Goal: Task Accomplishment & Management: Use online tool/utility

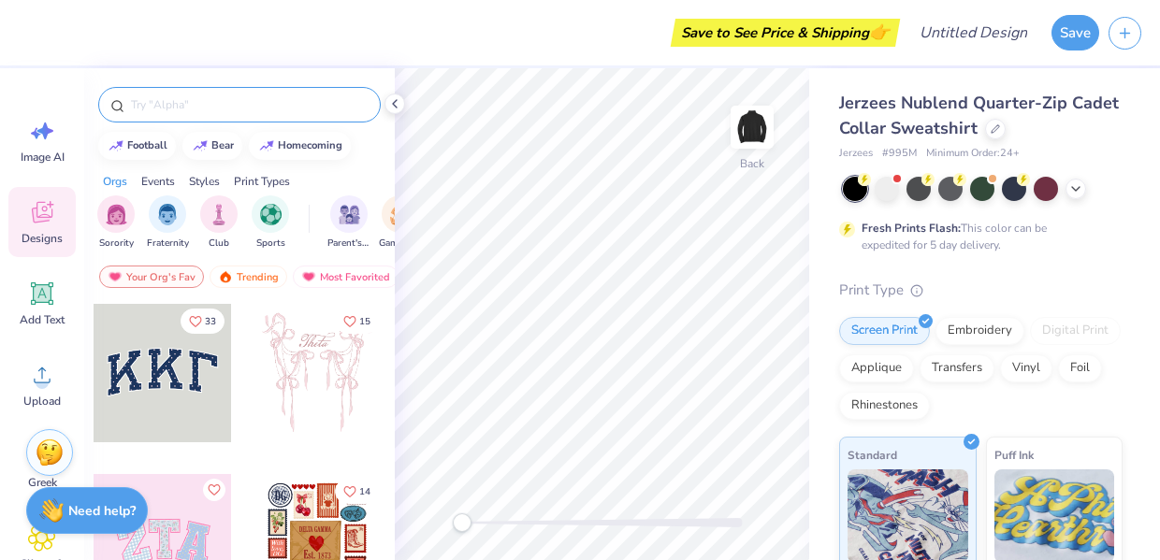
click at [215, 109] on input "text" at bounding box center [249, 104] width 240 height 19
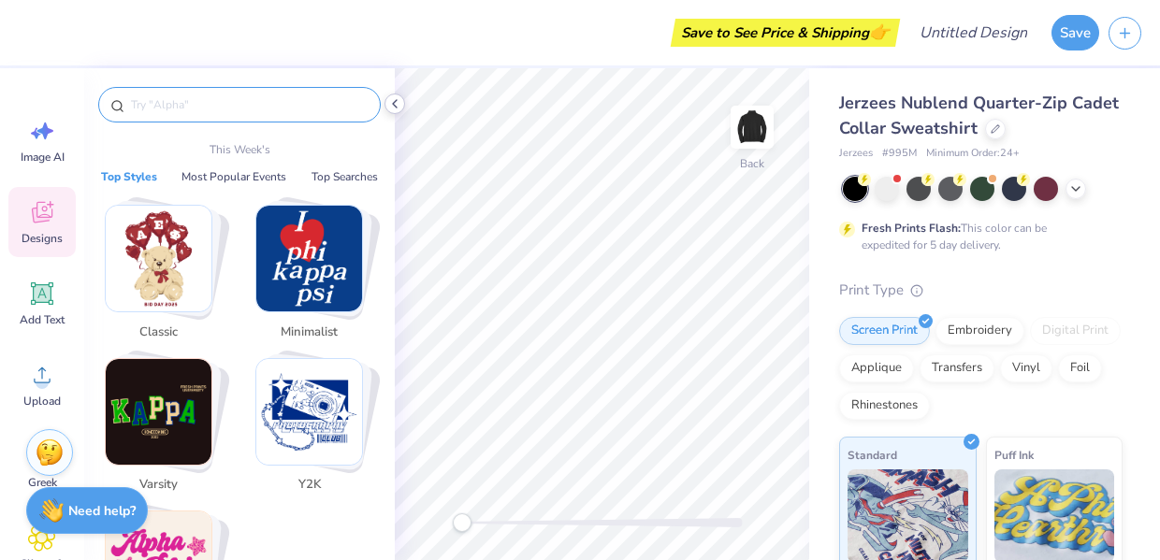
click at [396, 106] on icon at bounding box center [394, 103] width 15 height 15
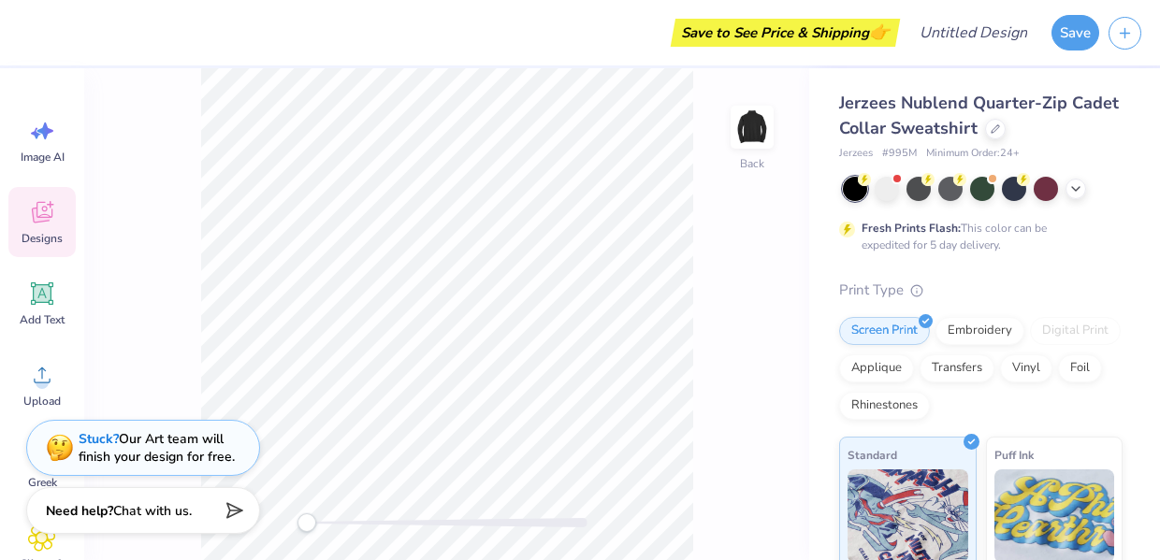
click at [50, 211] on icon at bounding box center [42, 212] width 28 height 28
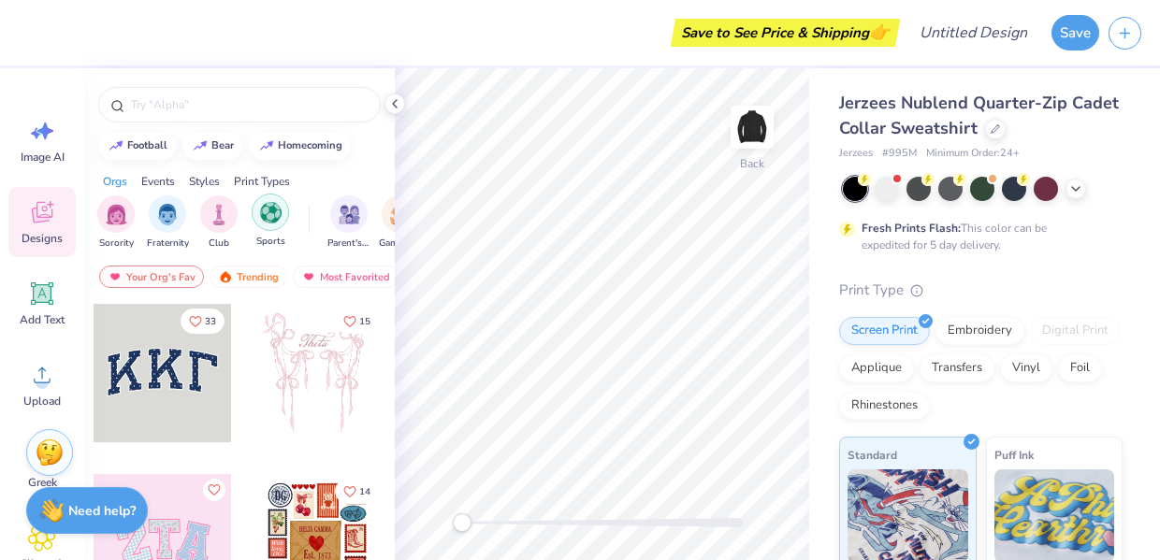
click at [262, 218] on img "filter for Sports" at bounding box center [271, 213] width 22 height 22
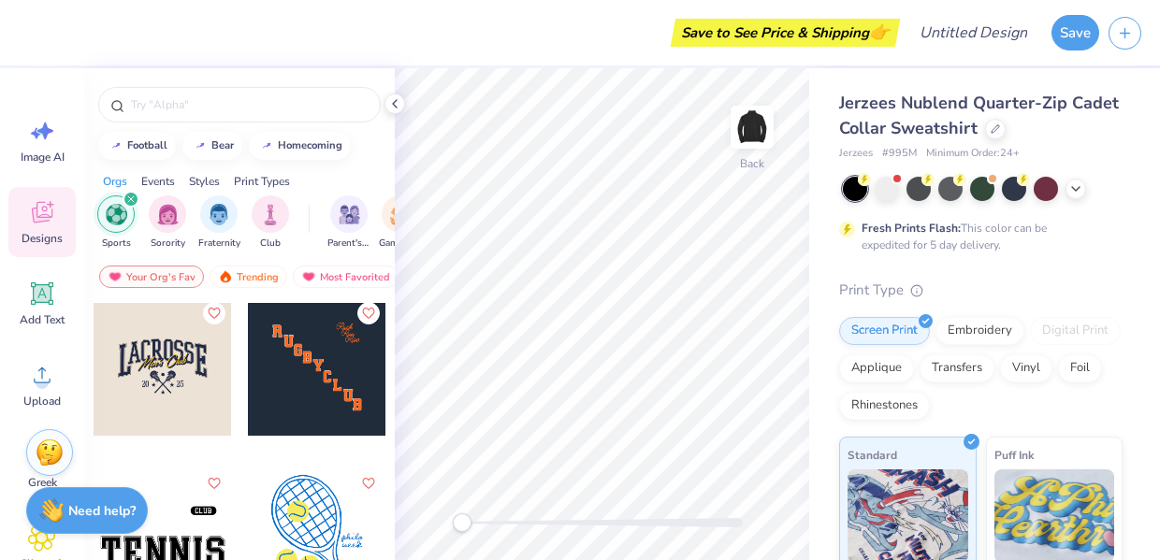
scroll to position [519, 0]
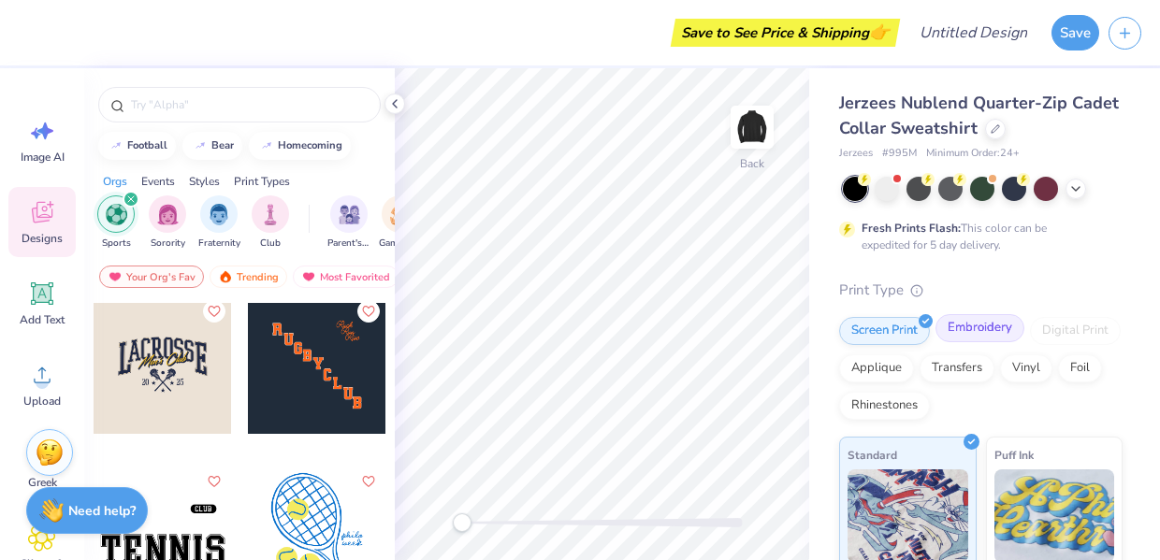
click at [972, 327] on div "Embroidery" at bounding box center [980, 328] width 89 height 28
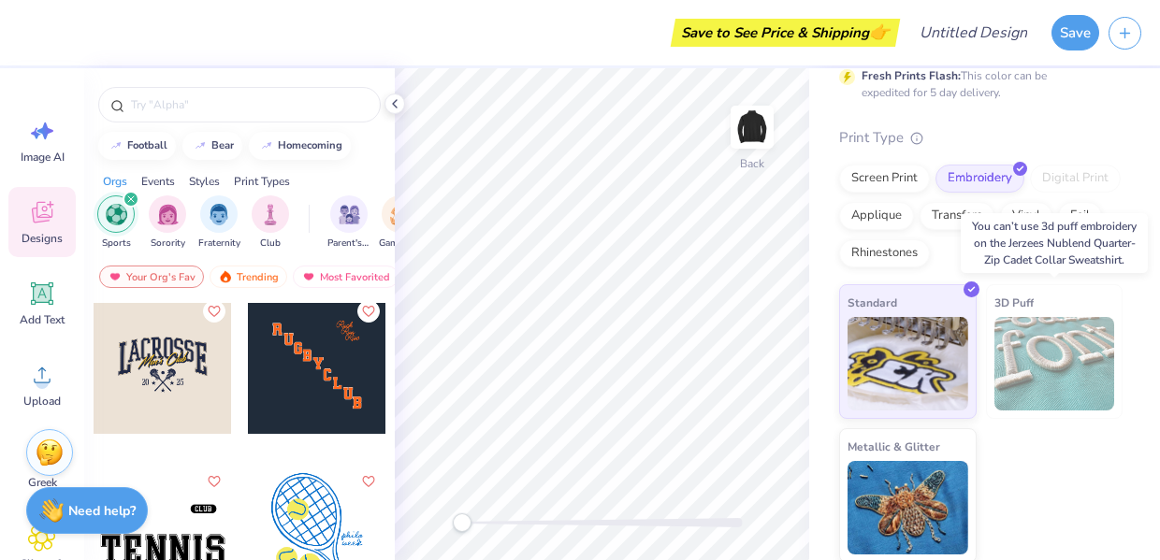
scroll to position [155, 0]
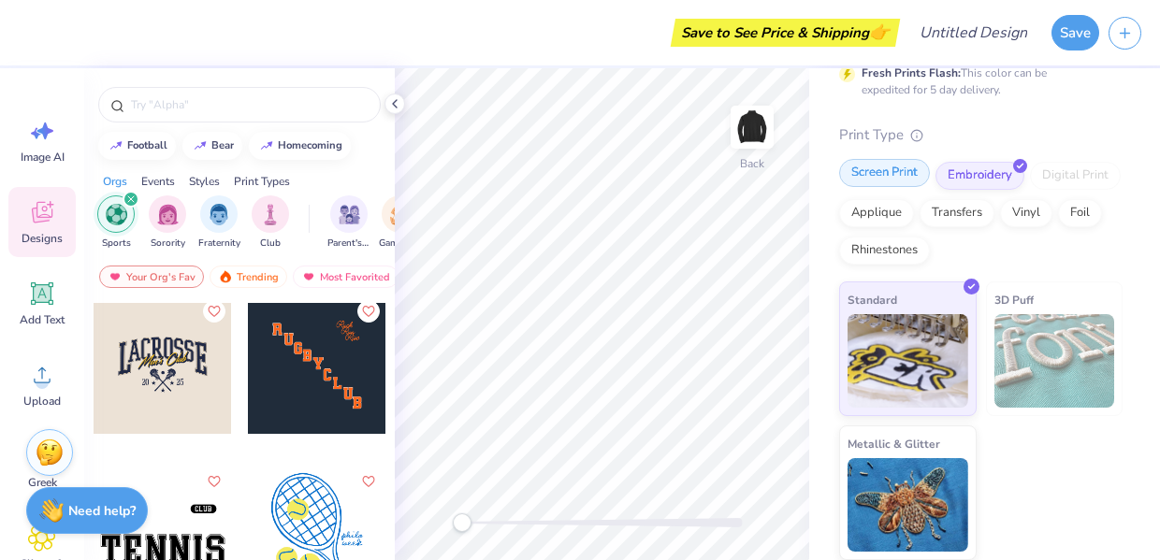
click at [875, 172] on div "Screen Print" at bounding box center [884, 173] width 91 height 28
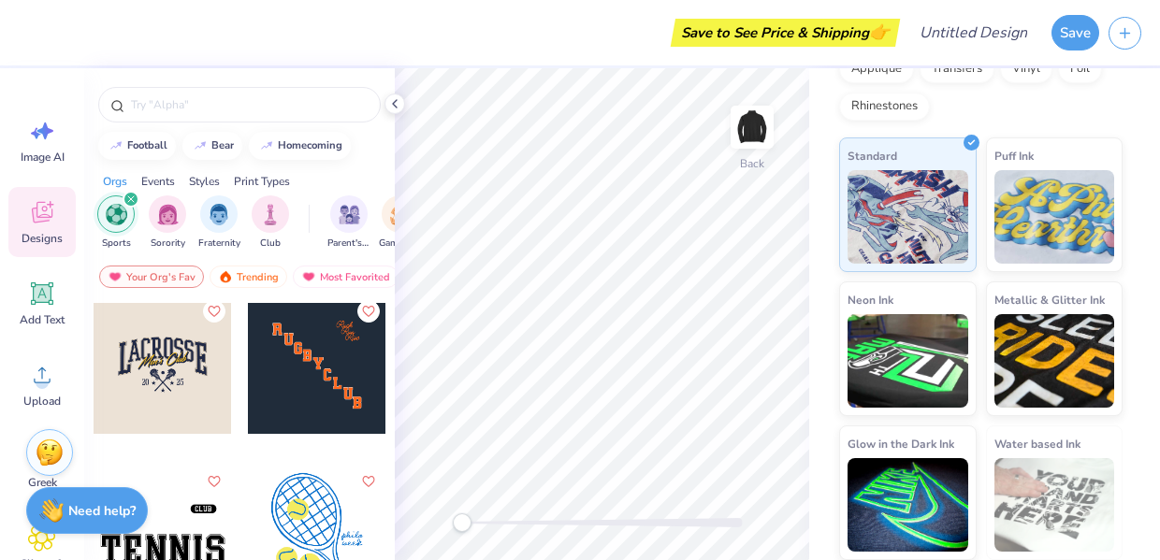
scroll to position [206, 0]
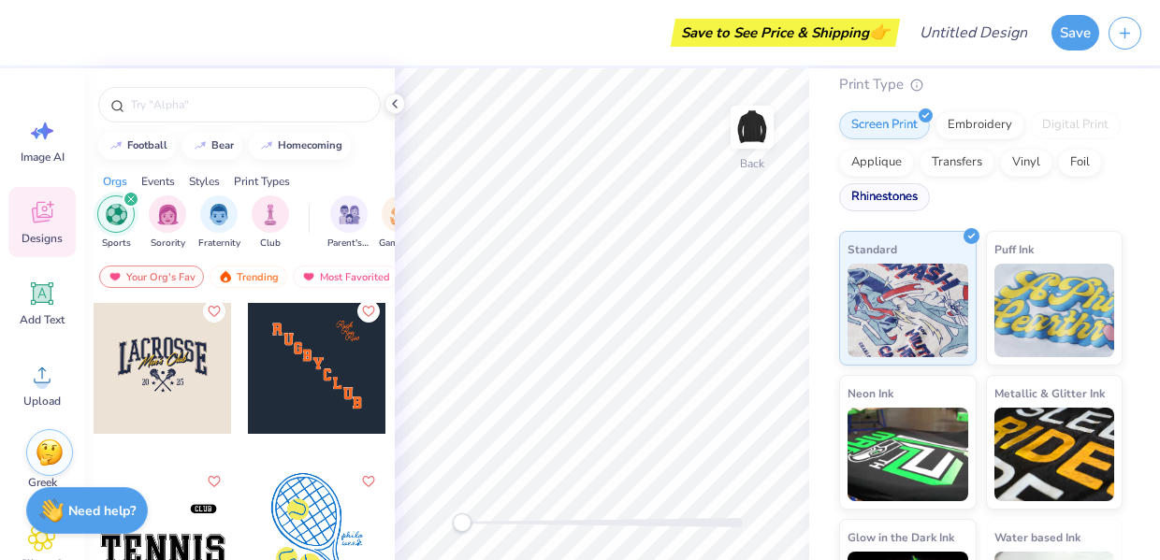
click at [880, 185] on div "Rhinestones" at bounding box center [884, 197] width 91 height 28
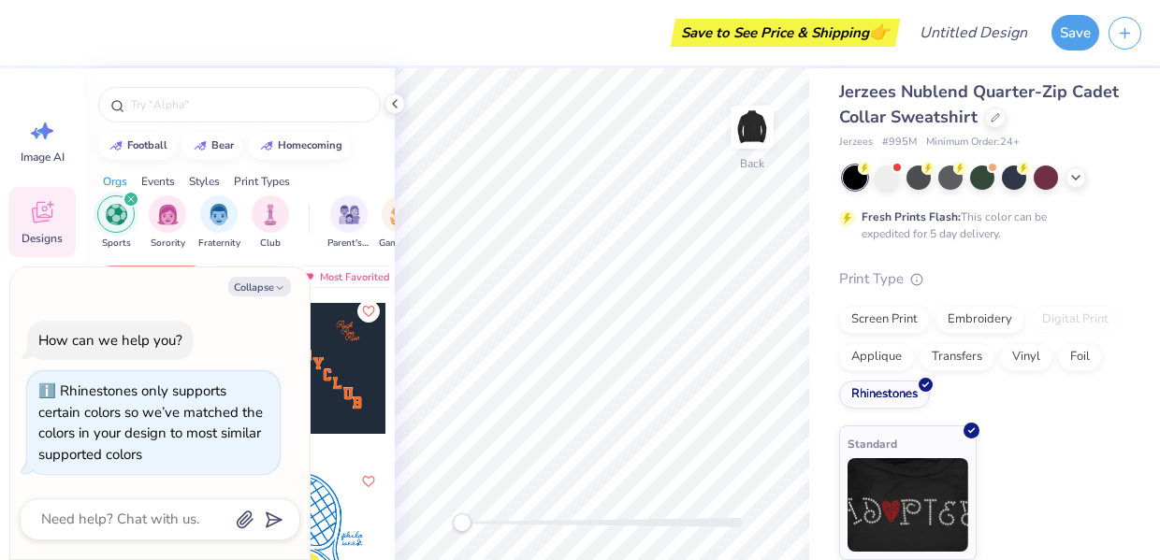
scroll to position [11, 0]
click at [956, 358] on div "Transfers" at bounding box center [957, 355] width 75 height 28
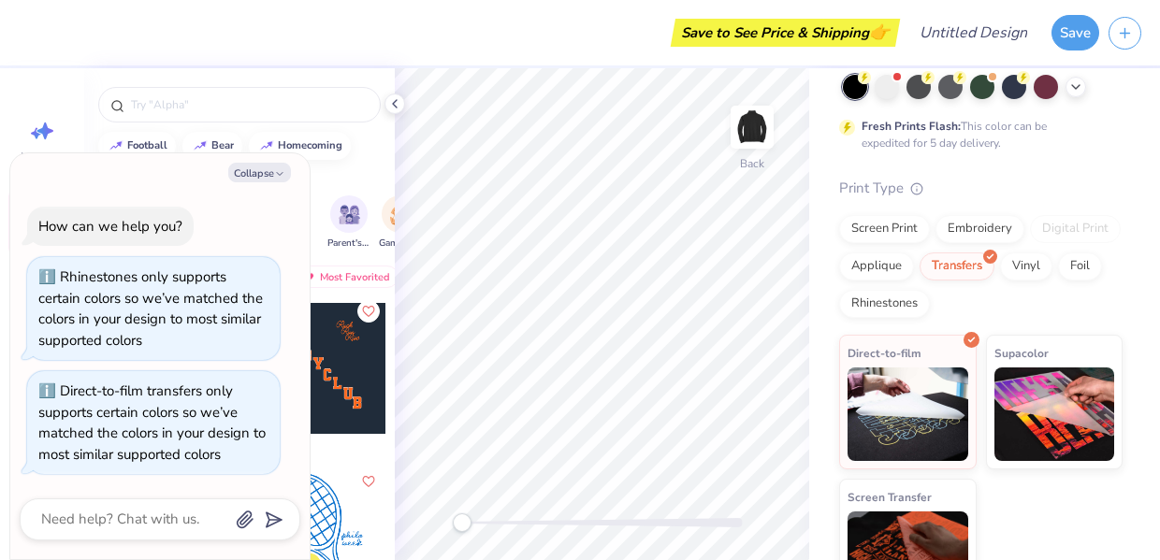
scroll to position [155, 0]
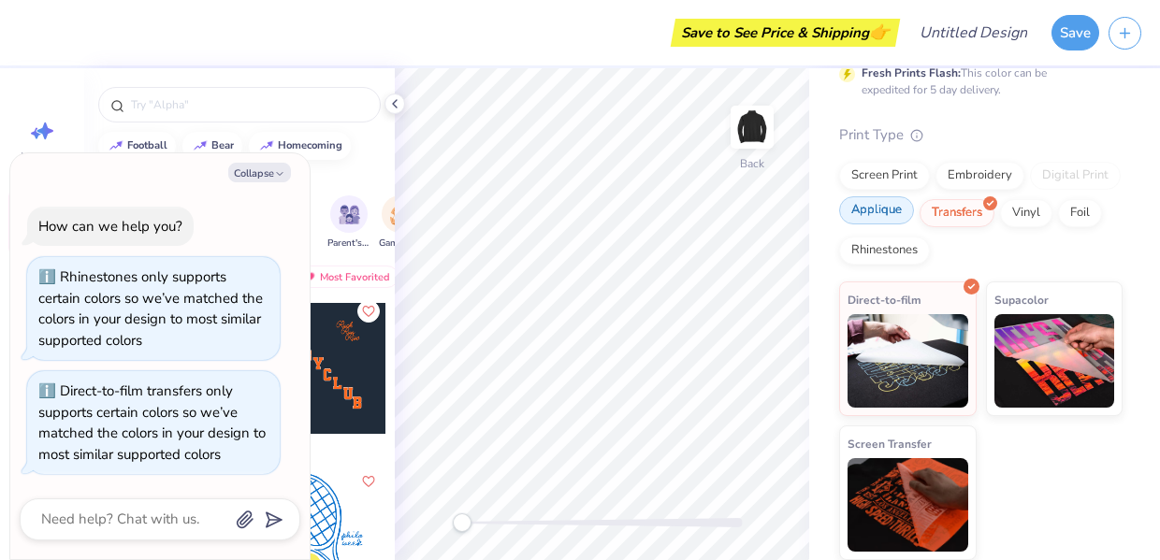
click at [883, 216] on div "Applique" at bounding box center [876, 210] width 75 height 28
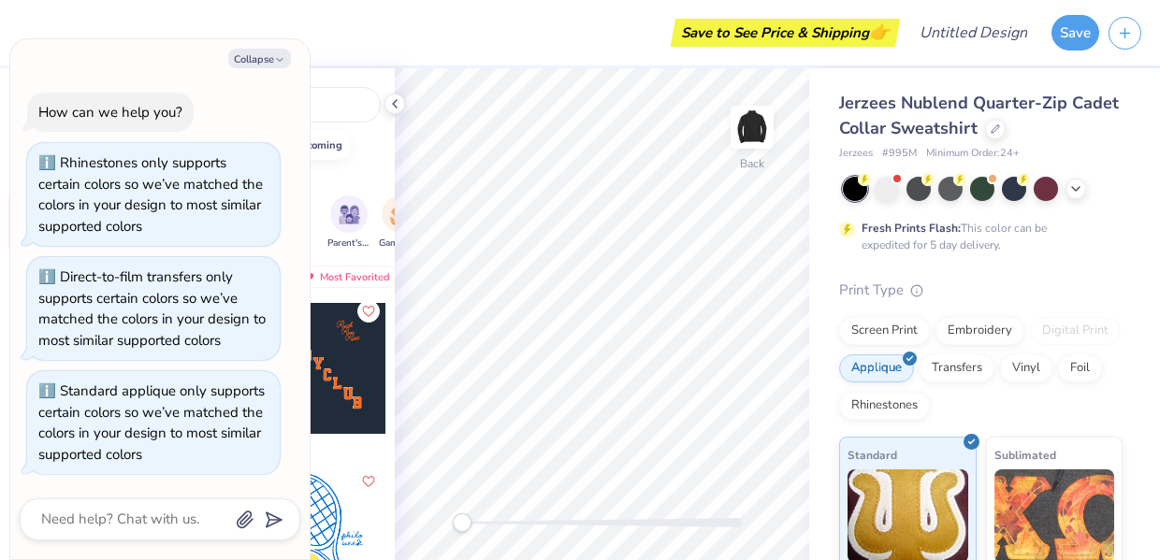
scroll to position [11, 0]
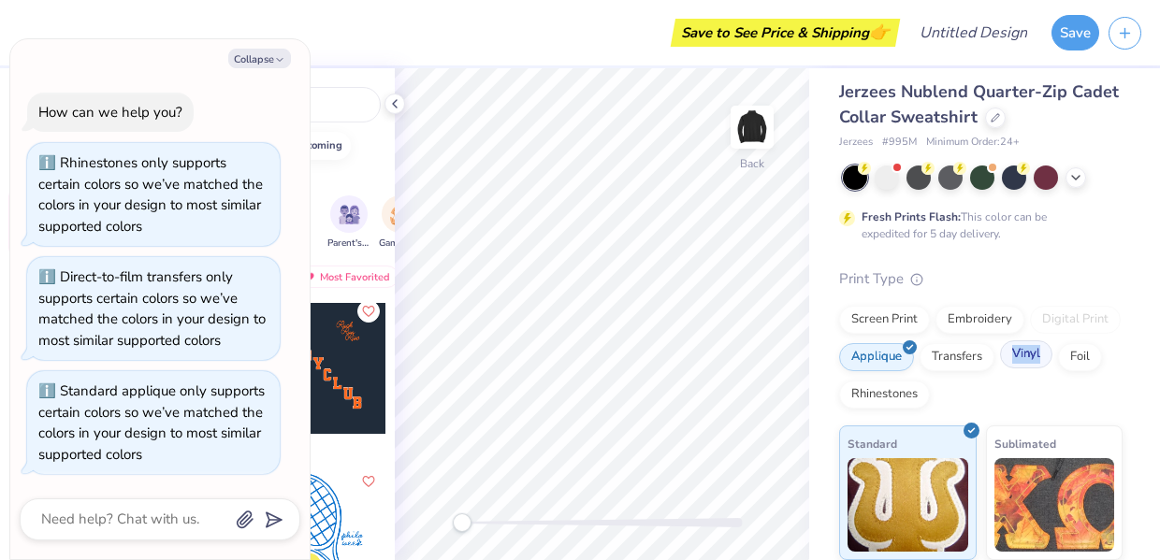
click at [1042, 353] on div "Vinyl" at bounding box center [1026, 355] width 52 height 28
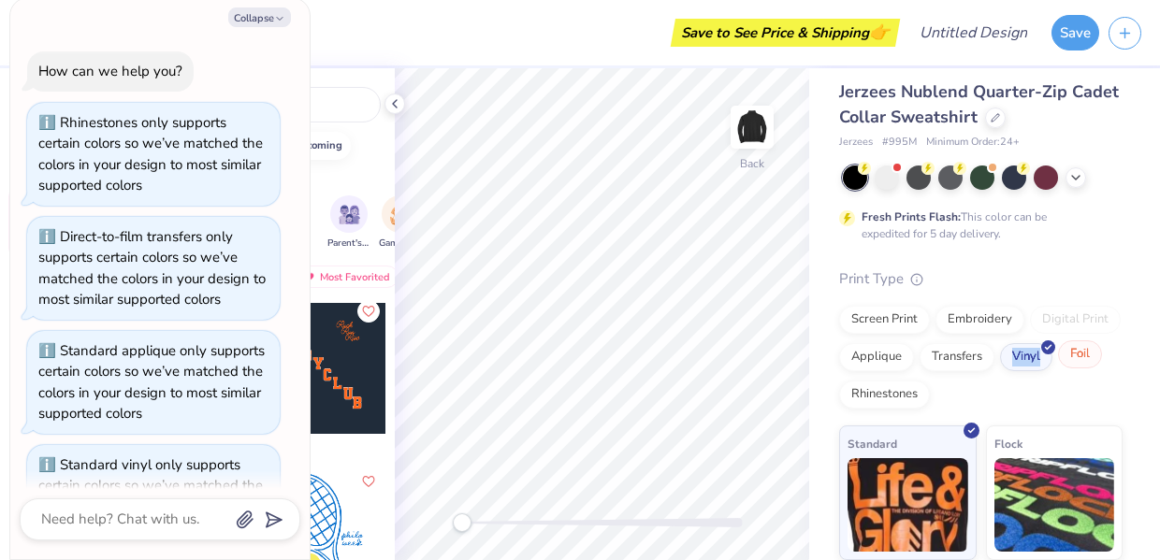
scroll to position [74, 0]
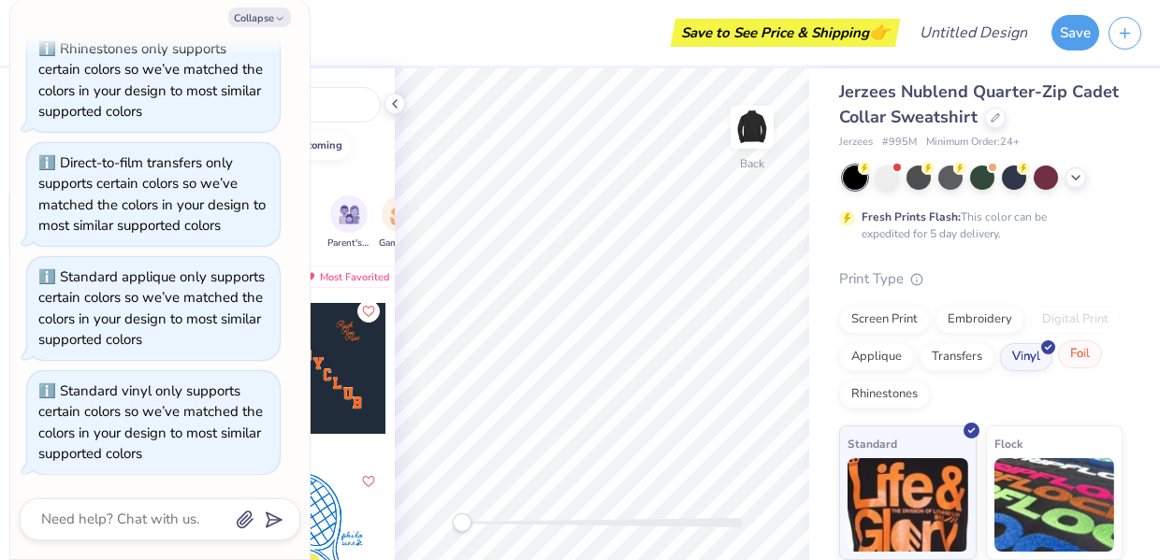
click at [1081, 361] on div "Foil" at bounding box center [1080, 355] width 44 height 28
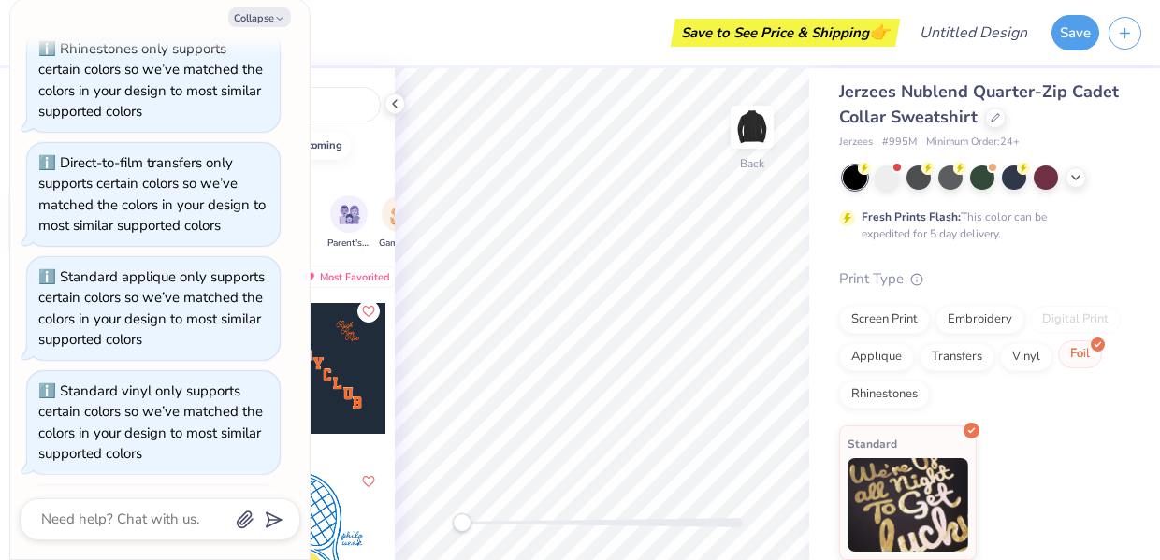
scroll to position [188, 0]
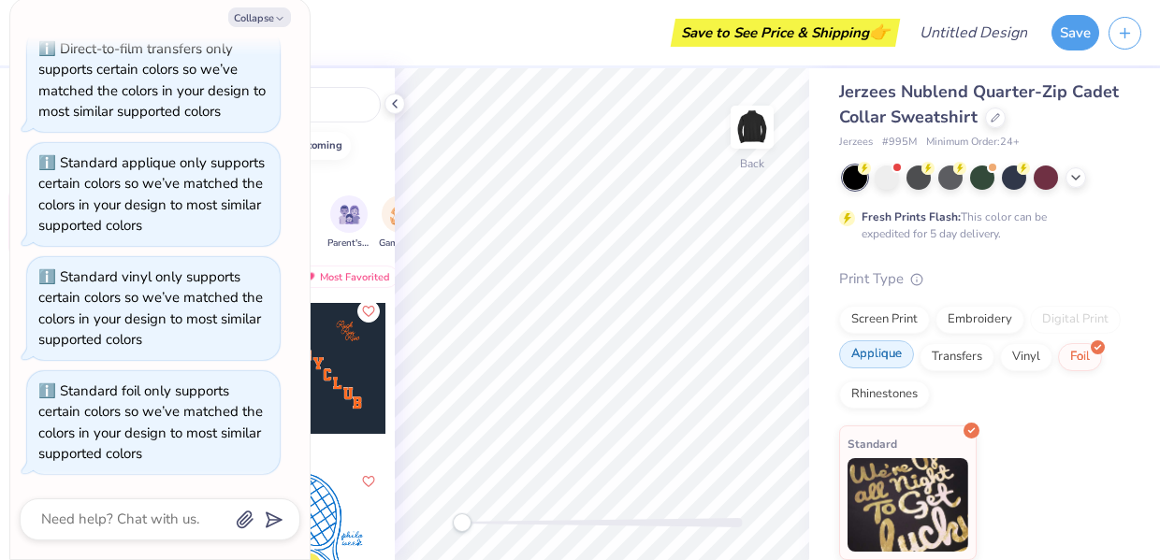
click at [891, 351] on div "Applique" at bounding box center [876, 355] width 75 height 28
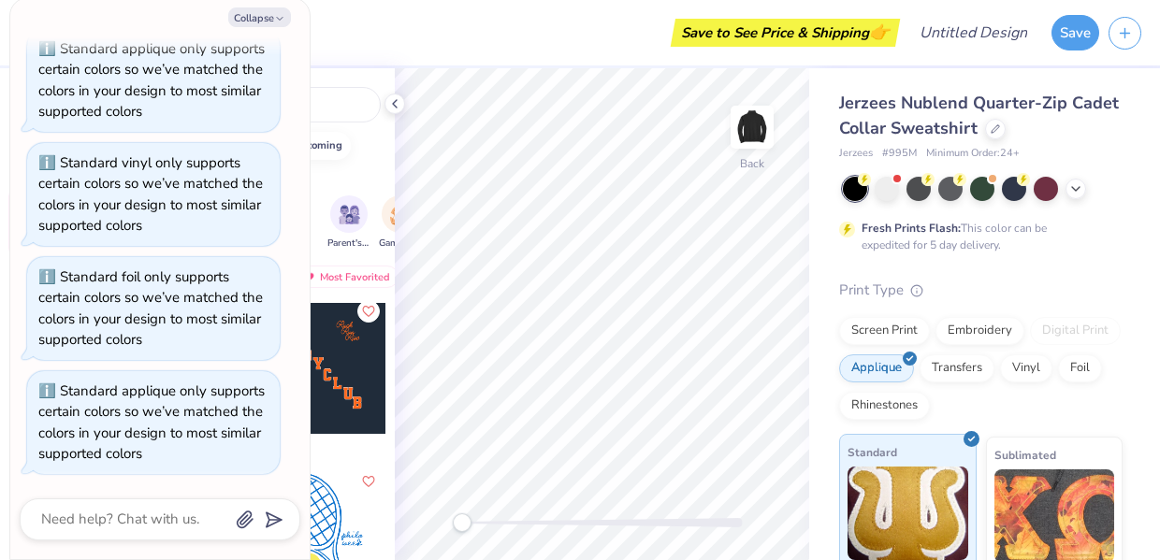
scroll to position [11, 0]
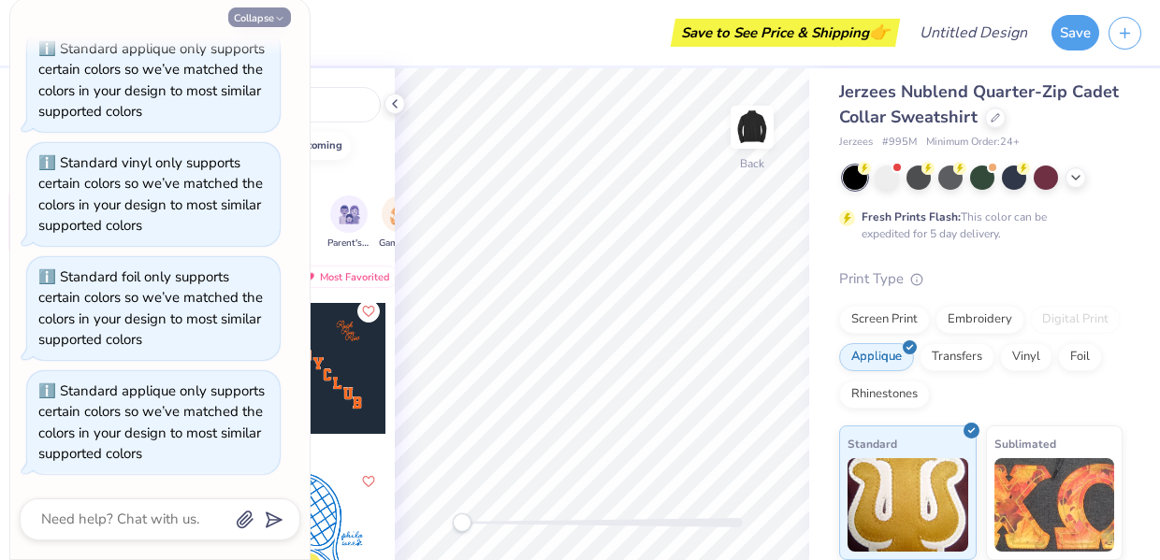
click at [259, 18] on button "Collapse" at bounding box center [259, 17] width 63 height 20
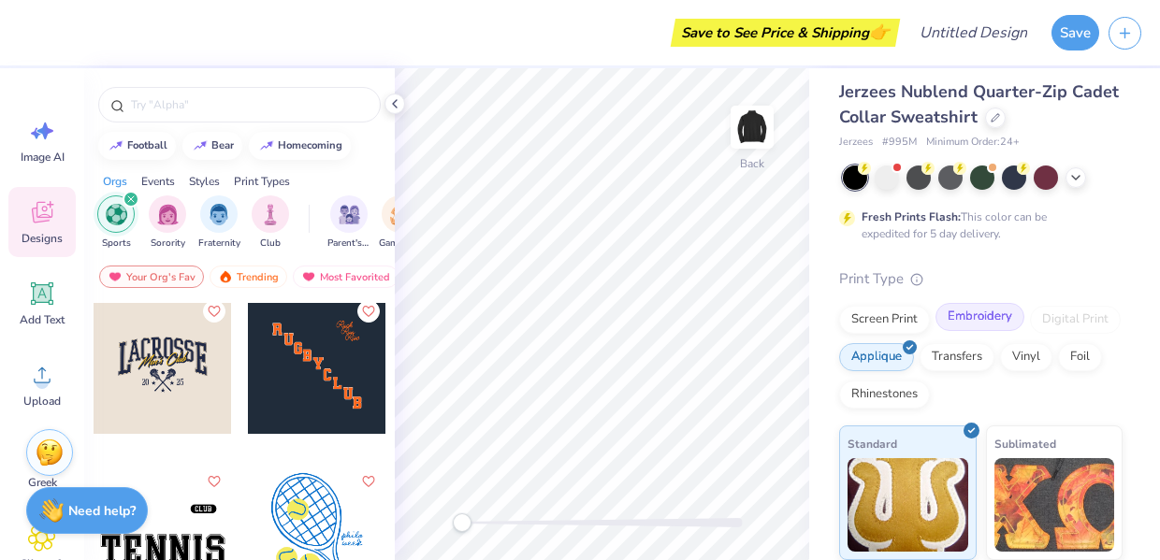
click at [957, 319] on div "Embroidery" at bounding box center [980, 317] width 89 height 28
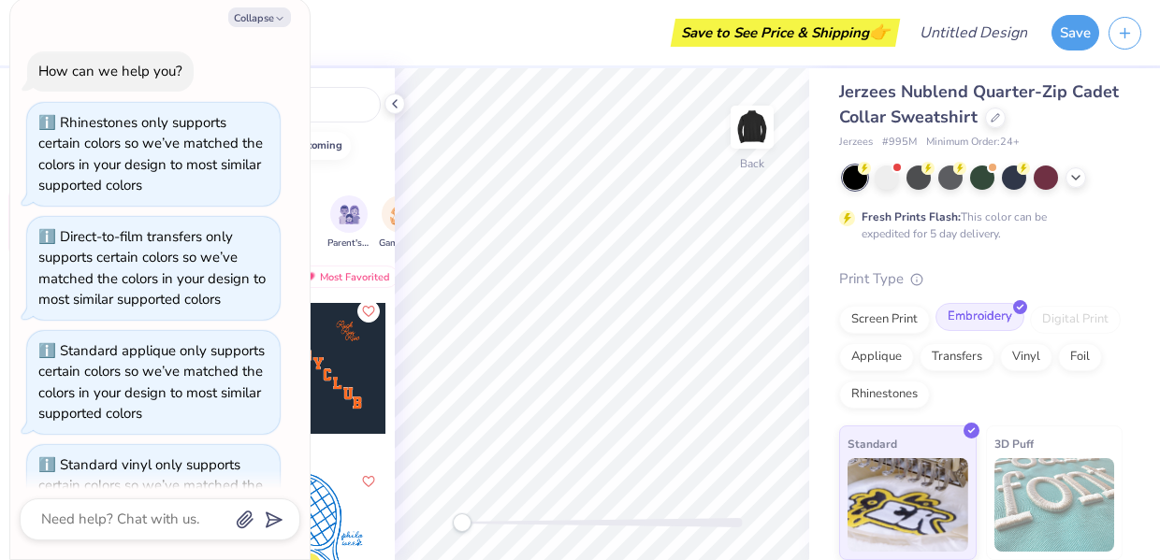
scroll to position [416, 0]
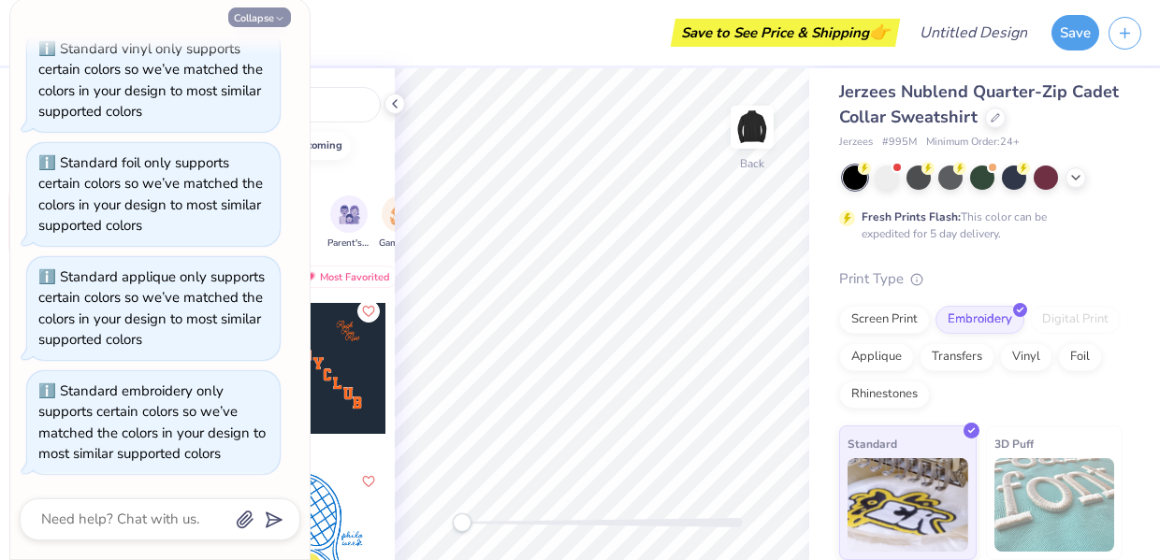
click at [274, 15] on button "Collapse" at bounding box center [259, 17] width 63 height 20
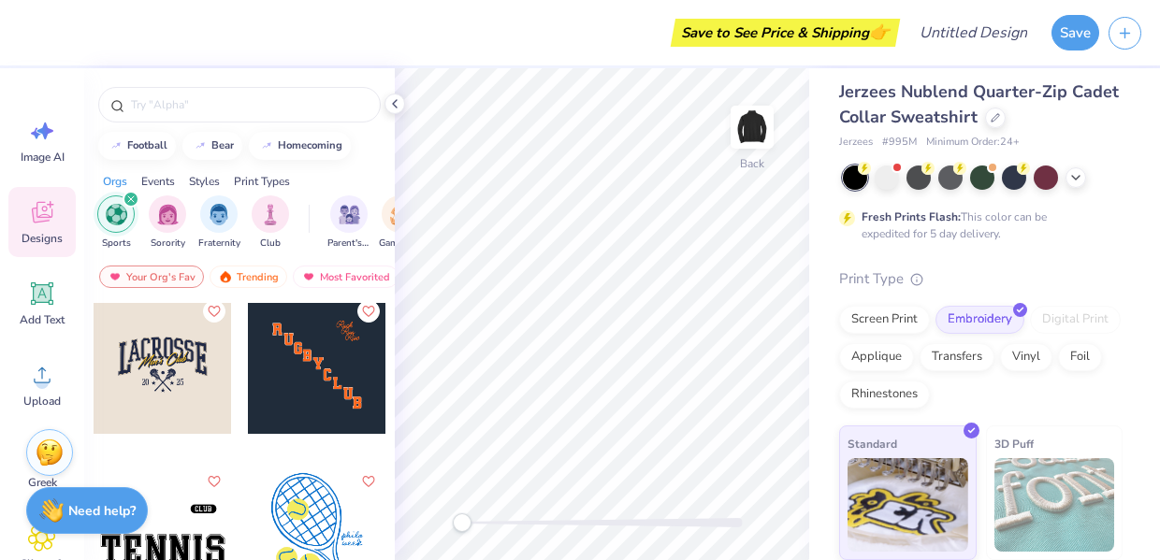
type textarea "x"
click at [325, 354] on div at bounding box center [317, 365] width 138 height 138
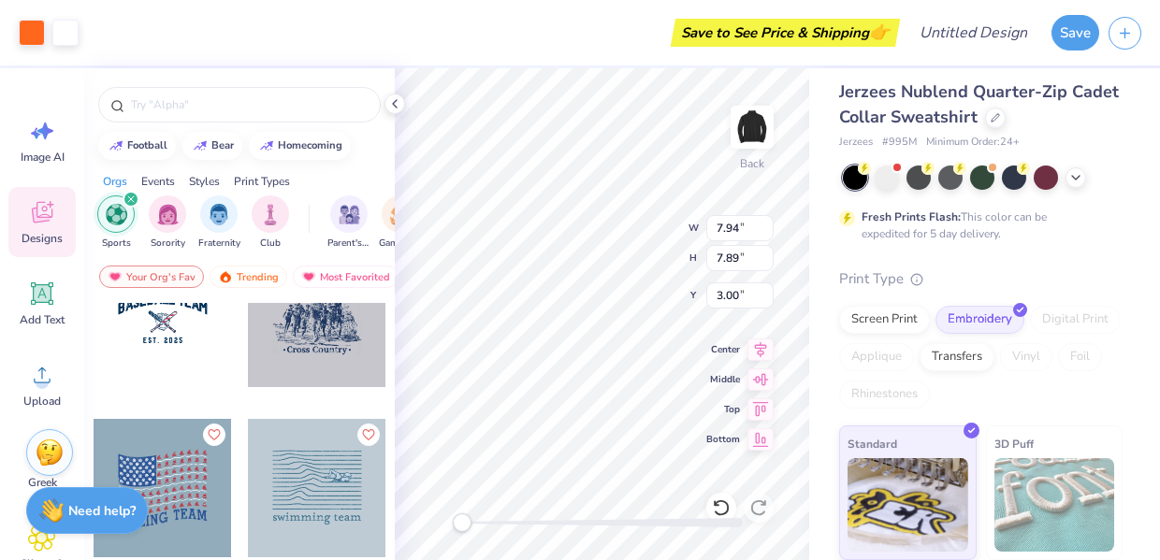
scroll to position [1422, 0]
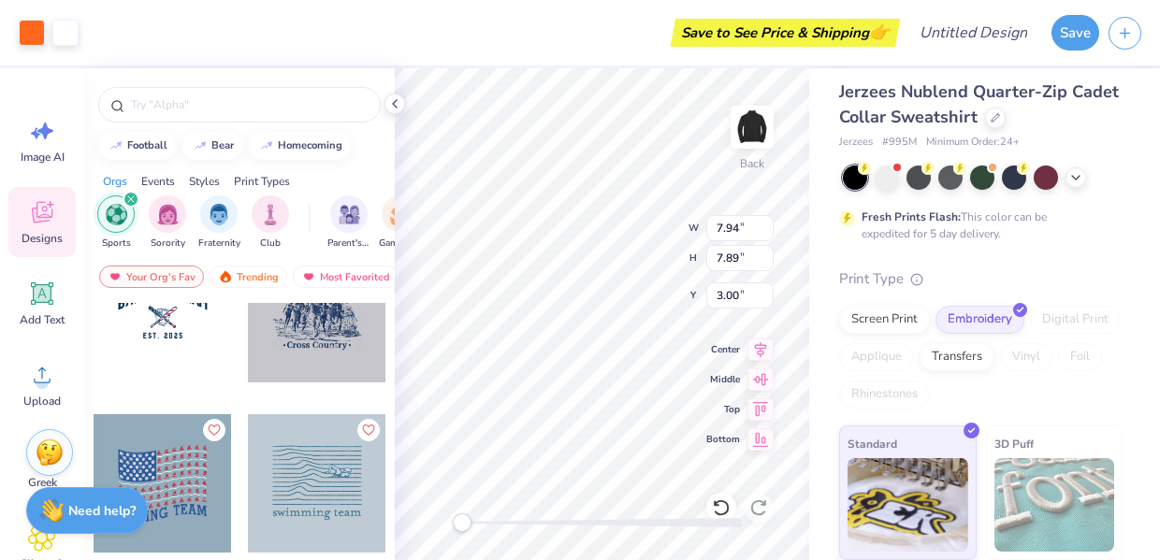
click at [316, 351] on div at bounding box center [317, 313] width 138 height 138
type input "7.89"
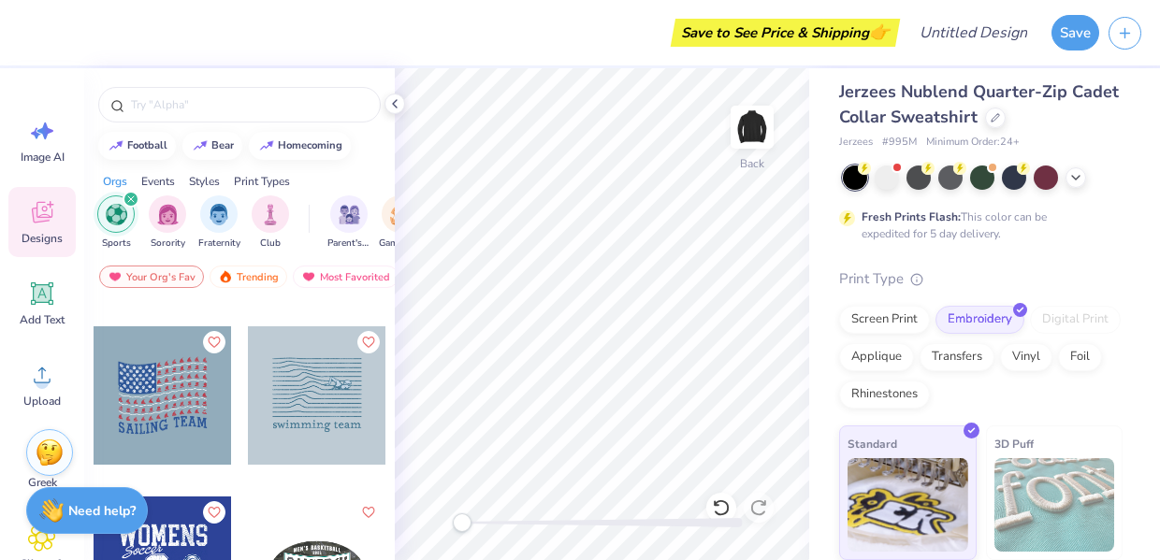
scroll to position [1514, 0]
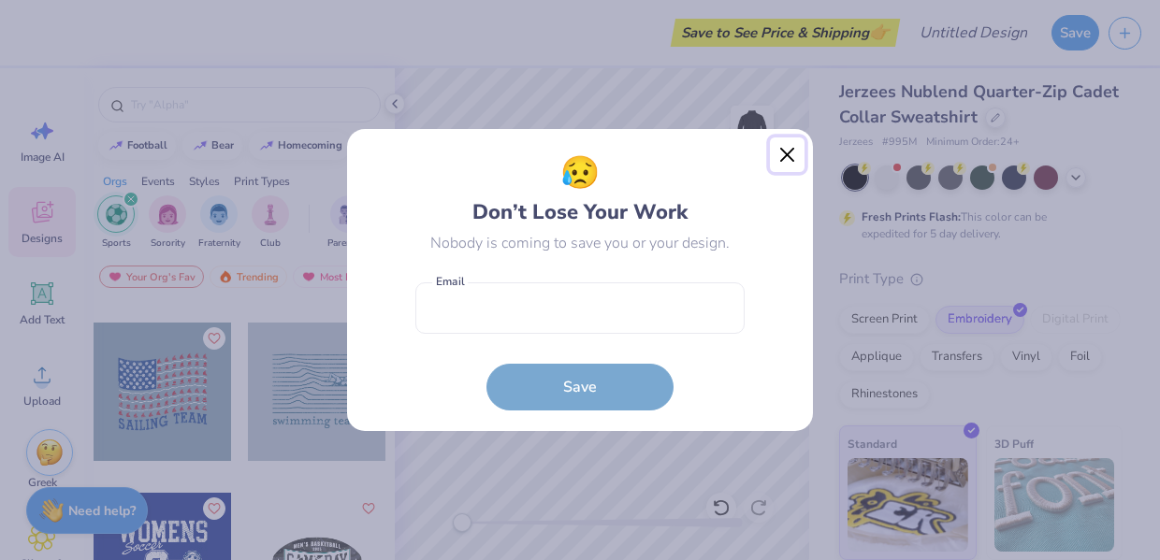
click at [785, 153] on button "Close" at bounding box center [788, 156] width 36 height 36
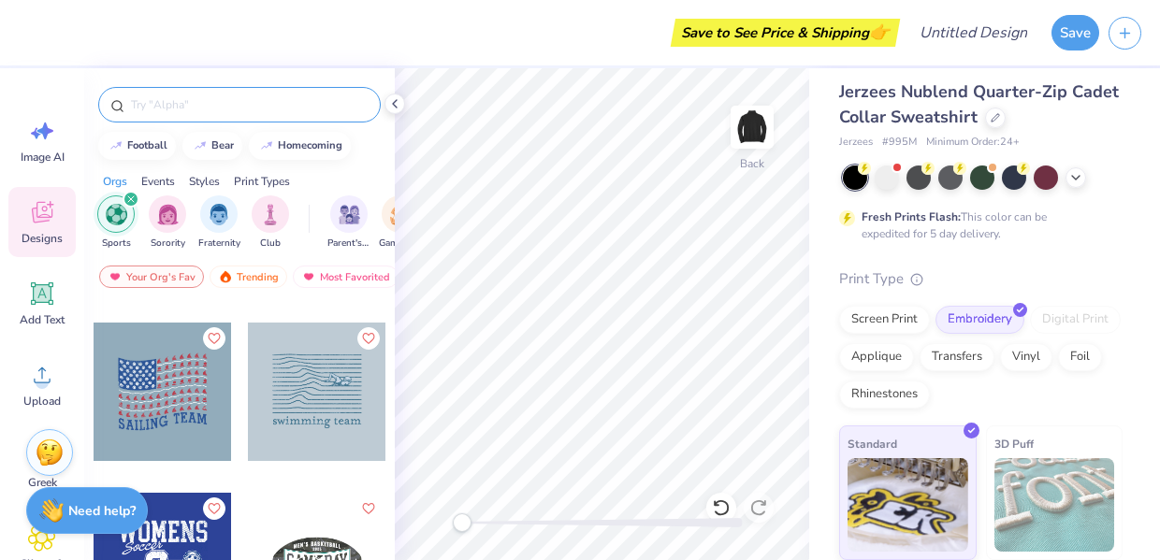
click at [316, 97] on input "text" at bounding box center [249, 104] width 240 height 19
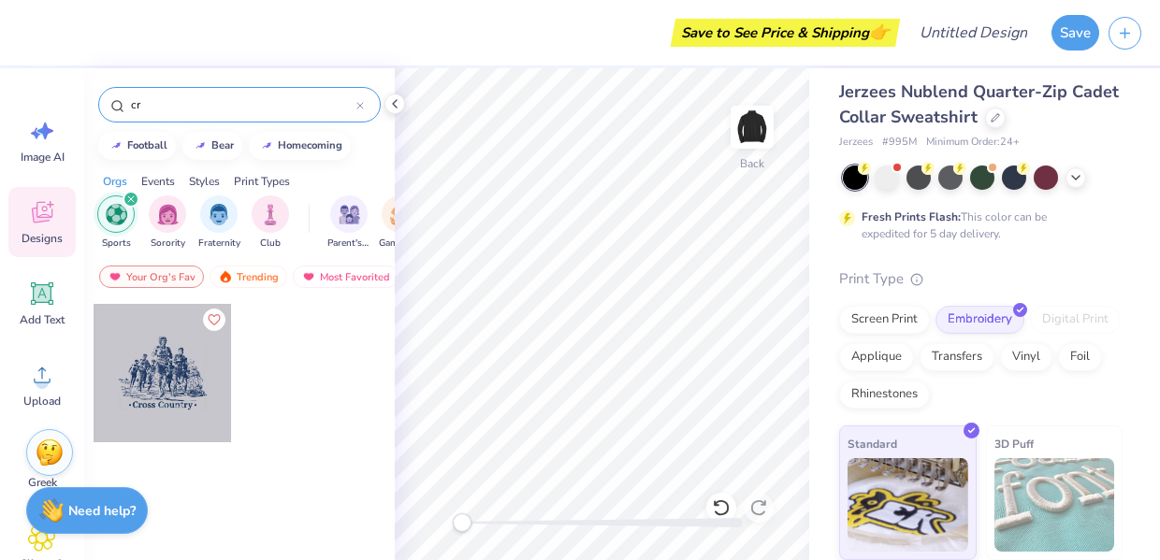
type input "c"
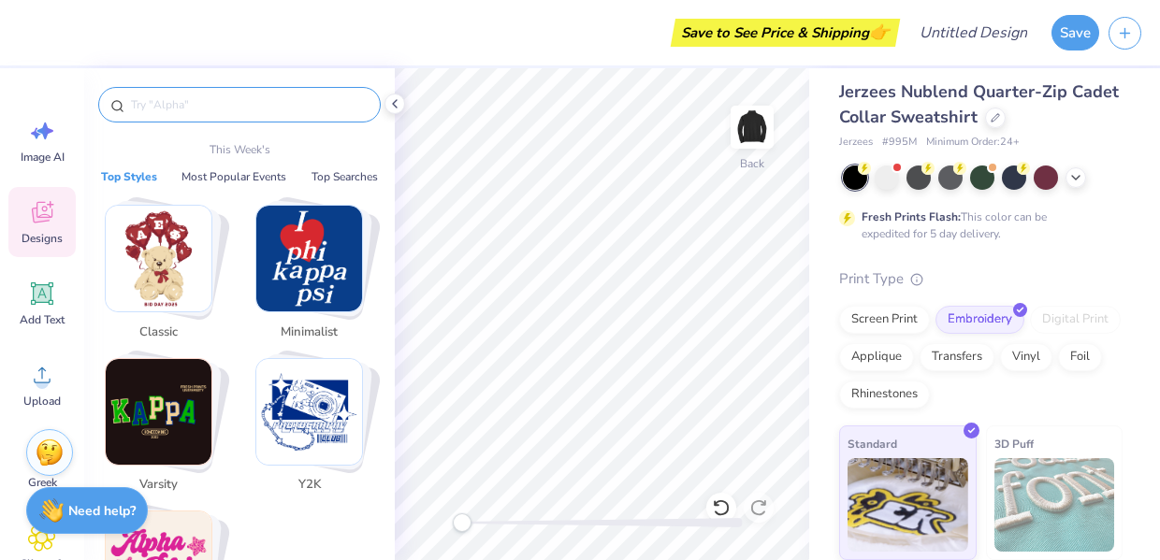
click at [151, 270] on img "Stack Card Button Classic" at bounding box center [159, 259] width 106 height 106
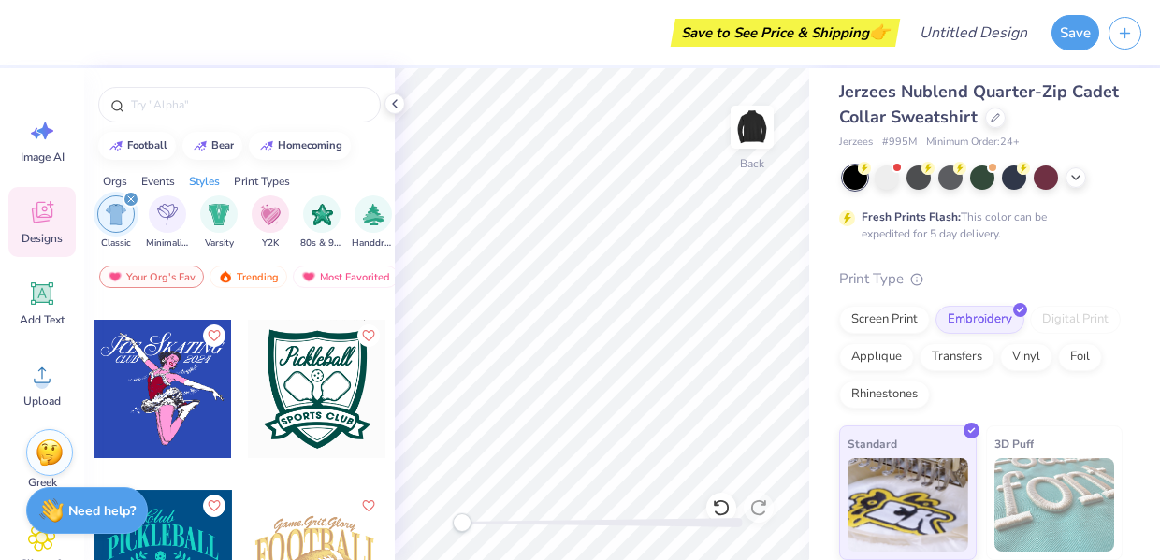
scroll to position [182, 0]
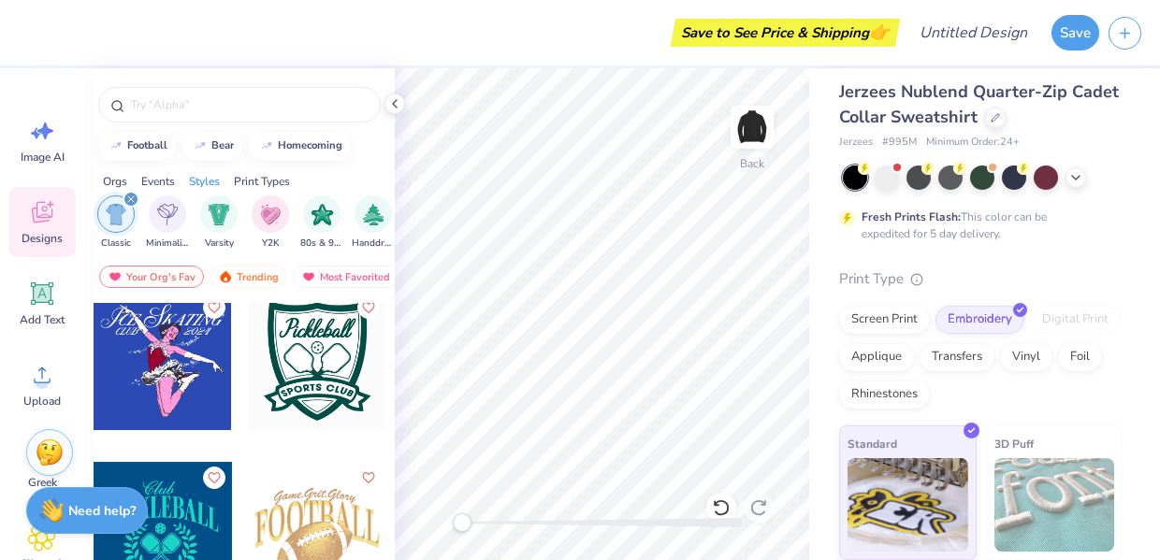
click at [128, 201] on icon "filter for Classic" at bounding box center [130, 199] width 7 height 7
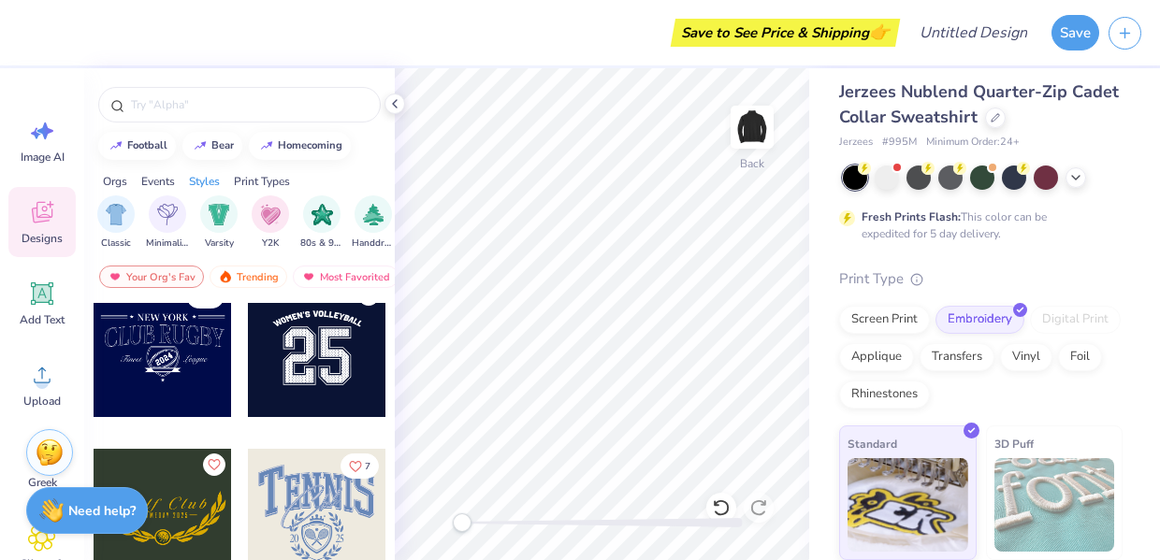
scroll to position [0, 0]
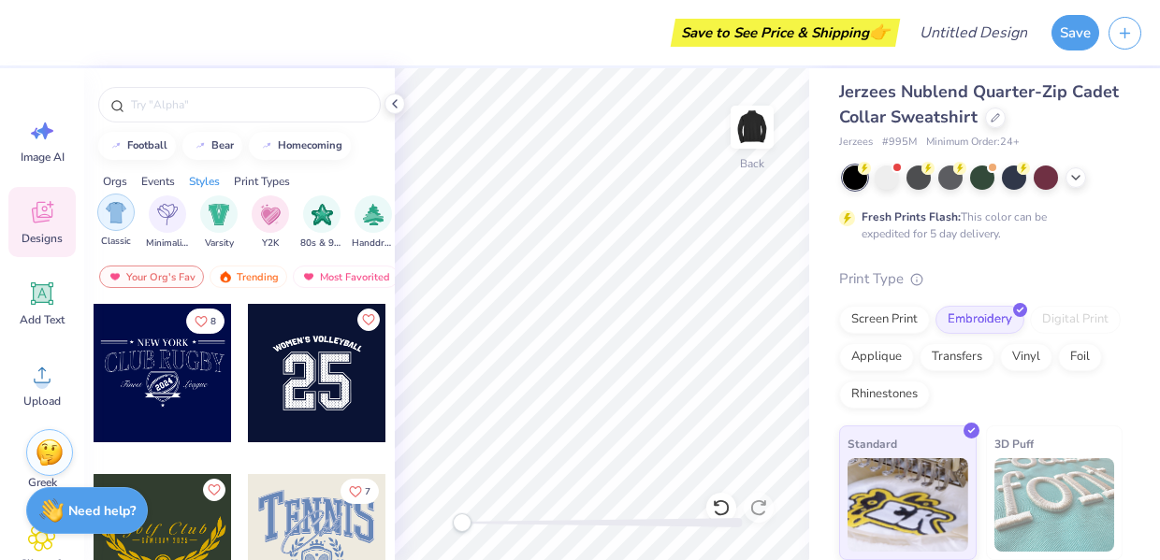
click at [124, 207] on img "filter for Classic" at bounding box center [117, 213] width 22 height 22
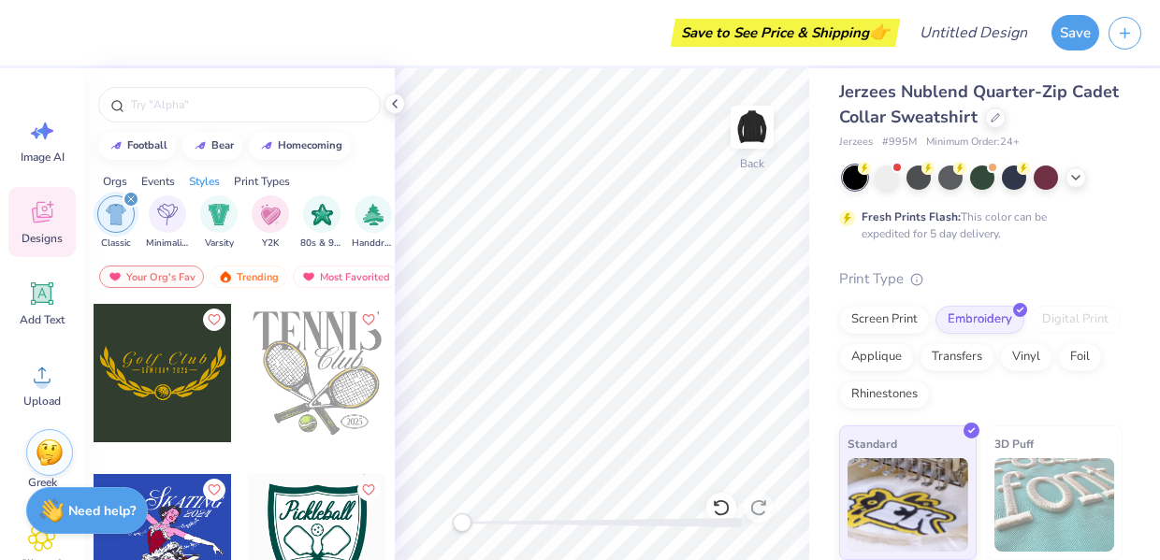
click at [133, 196] on div "filter for Classic" at bounding box center [131, 199] width 17 height 17
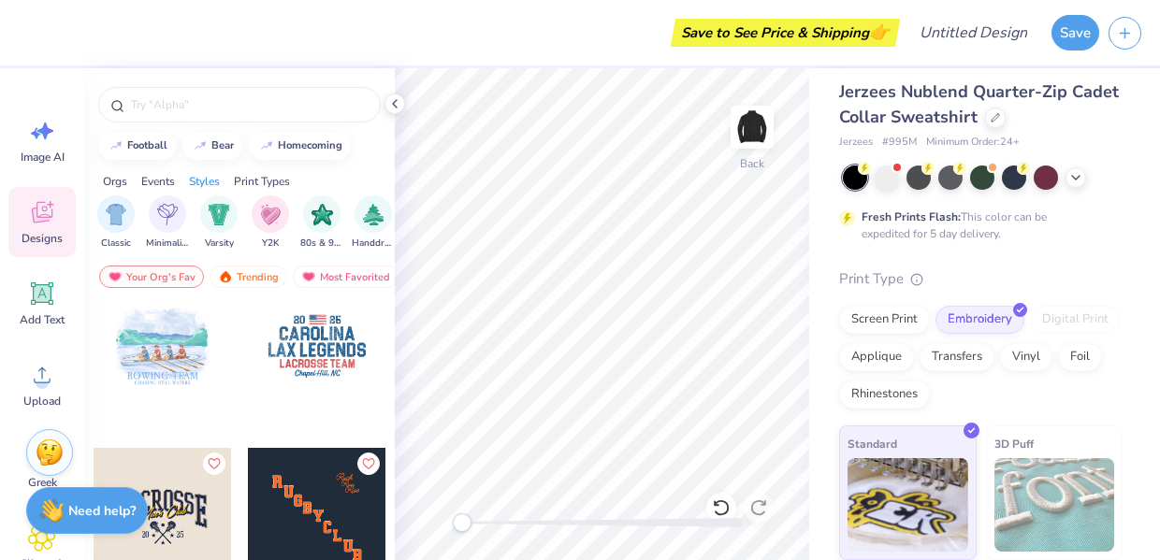
scroll to position [371, 0]
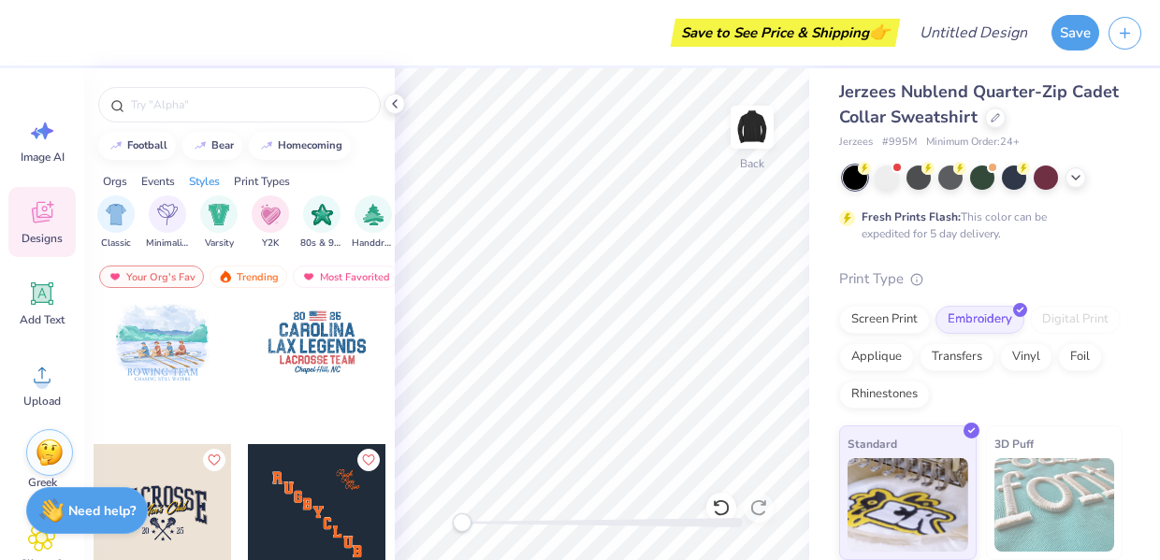
click at [335, 365] on div at bounding box center [317, 343] width 138 height 138
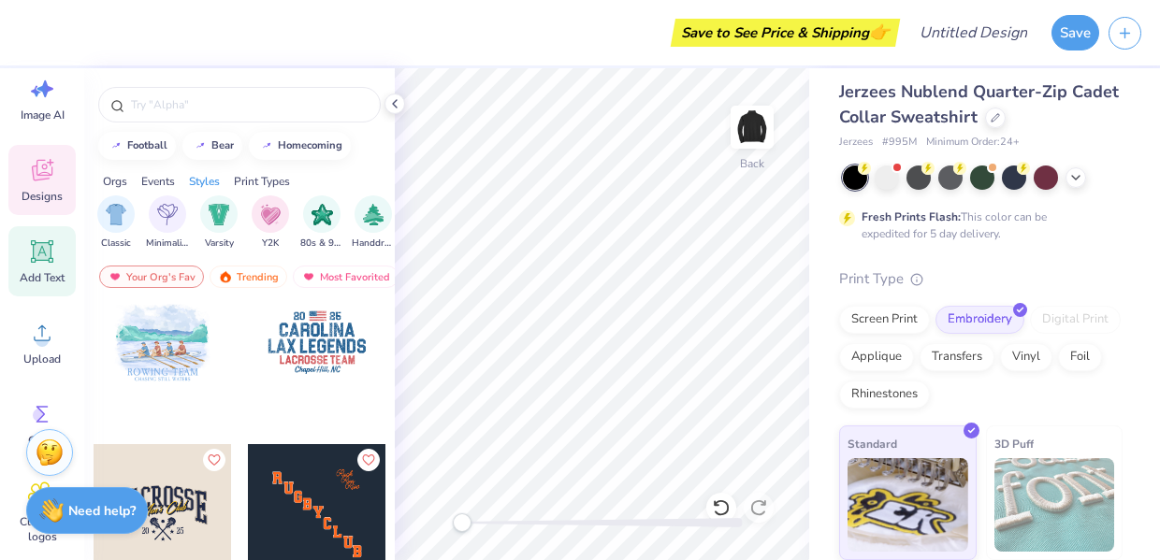
scroll to position [49, 0]
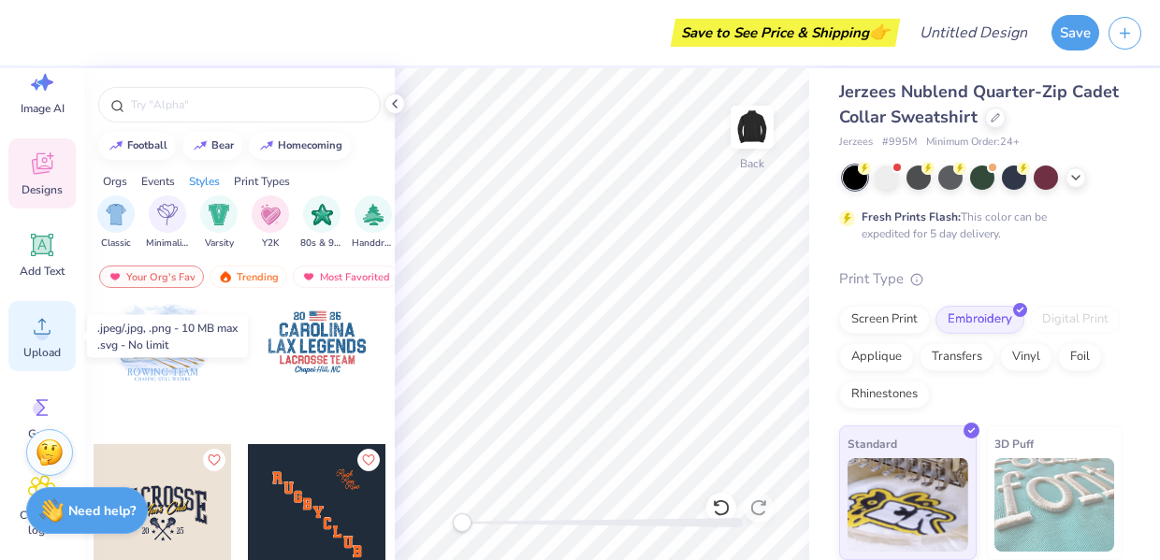
click at [42, 327] on icon at bounding box center [42, 327] width 28 height 28
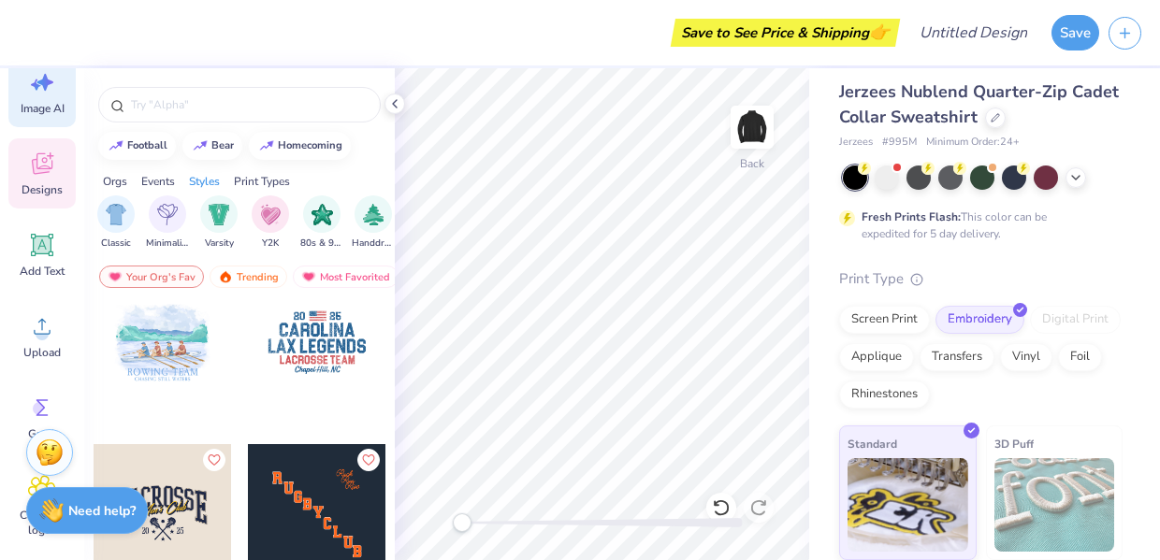
click at [57, 109] on span "Image AI" at bounding box center [43, 108] width 44 height 15
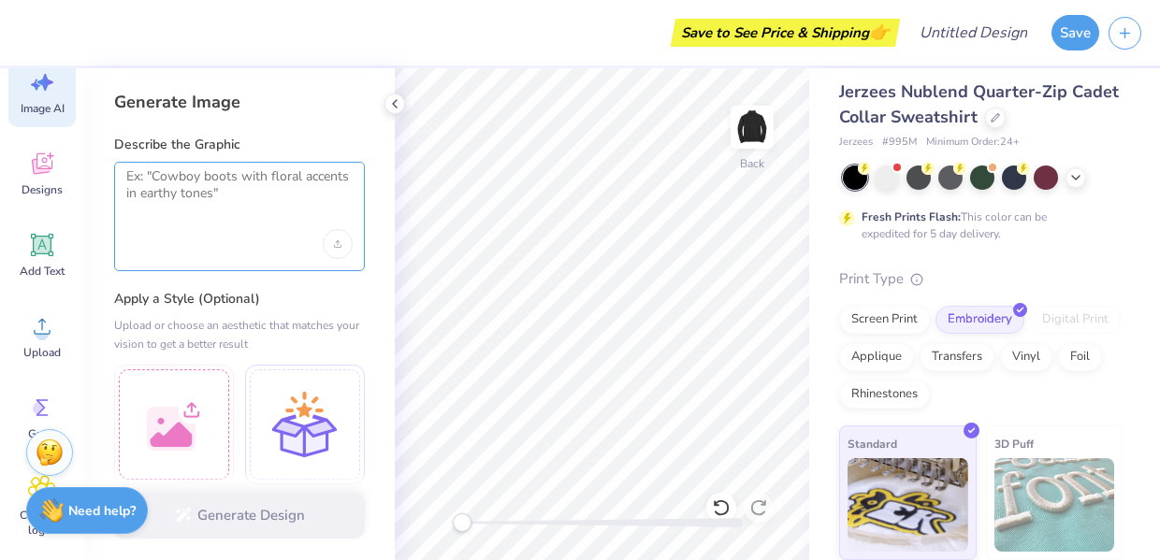
click at [249, 199] on textarea at bounding box center [239, 191] width 226 height 47
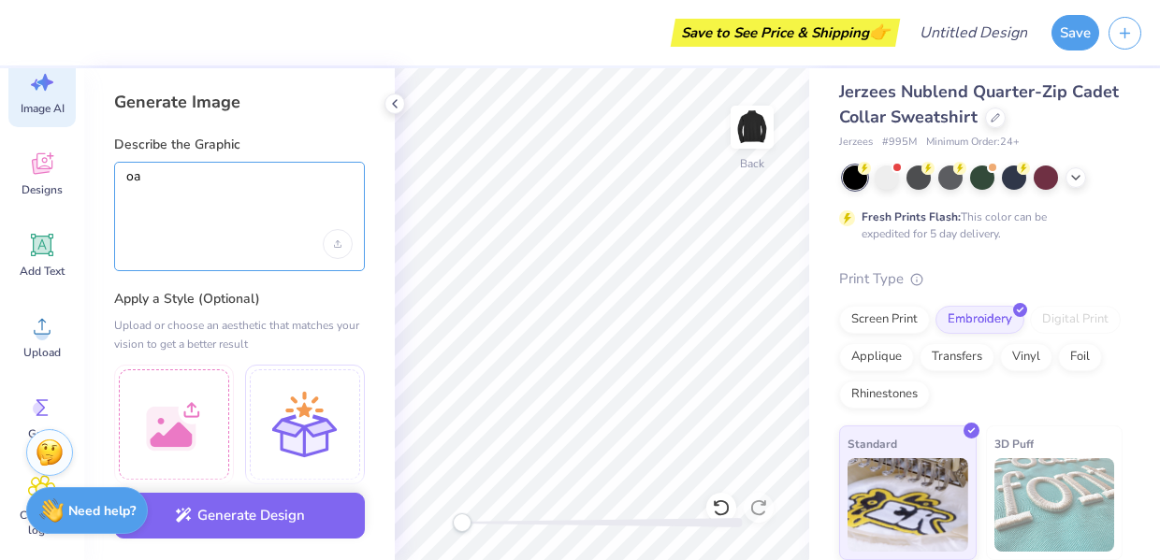
type textarea "o"
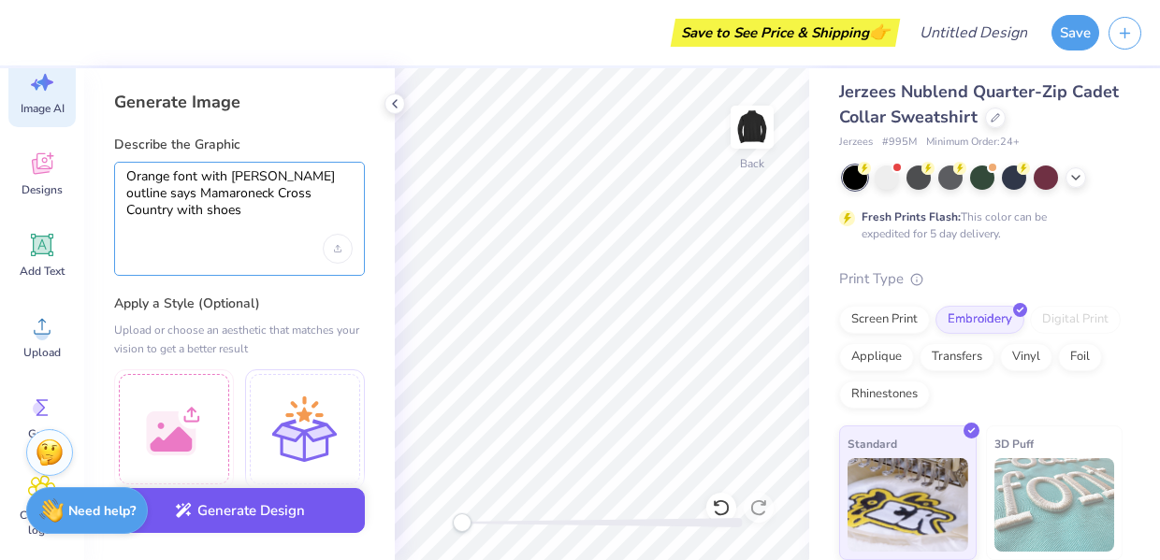
type textarea "Orange font with [PERSON_NAME] outline says Mamaroneck Cross Country with shoes"
click at [264, 503] on button "Generate Design" at bounding box center [239, 511] width 251 height 46
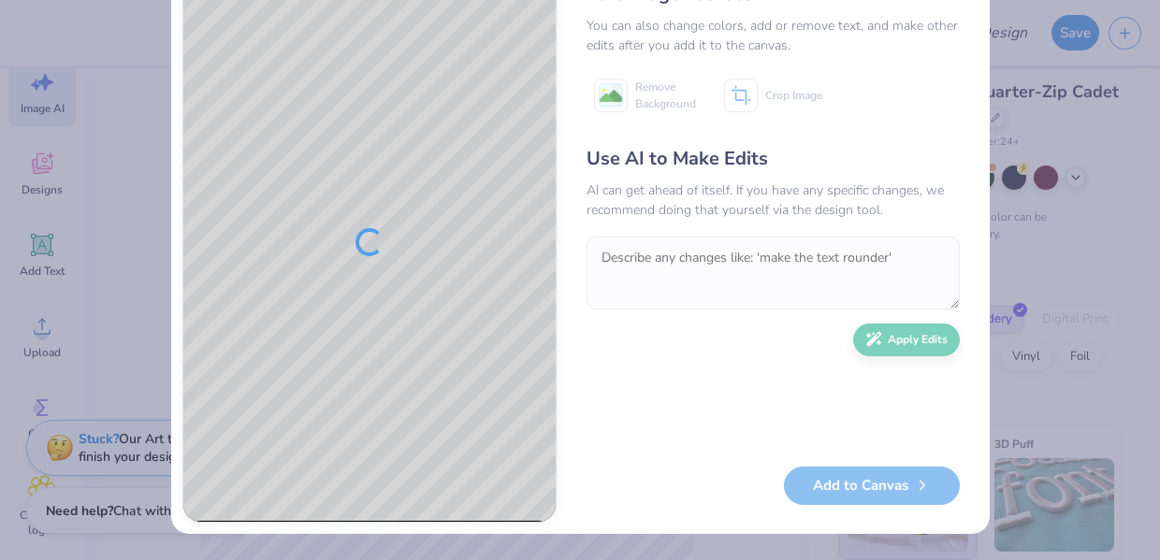
scroll to position [42, 0]
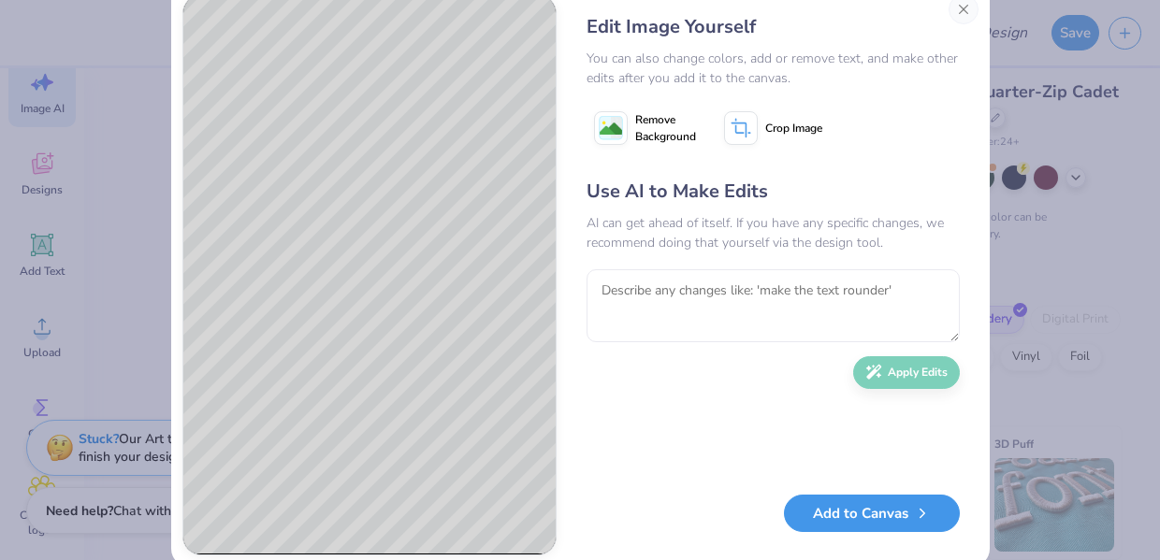
click at [847, 525] on button "Add to Canvas" at bounding box center [872, 514] width 176 height 38
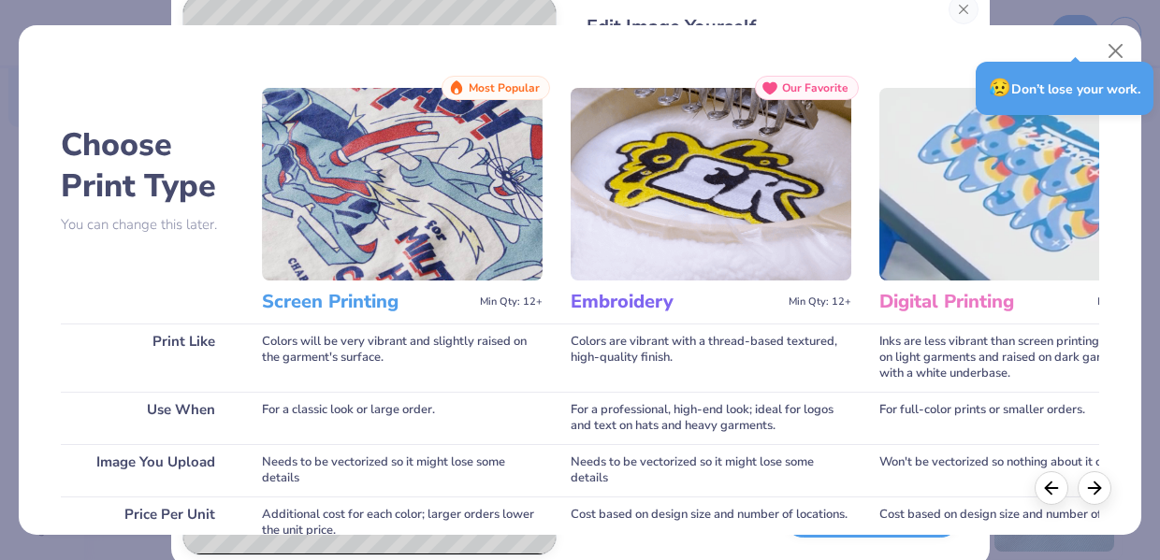
scroll to position [7, 0]
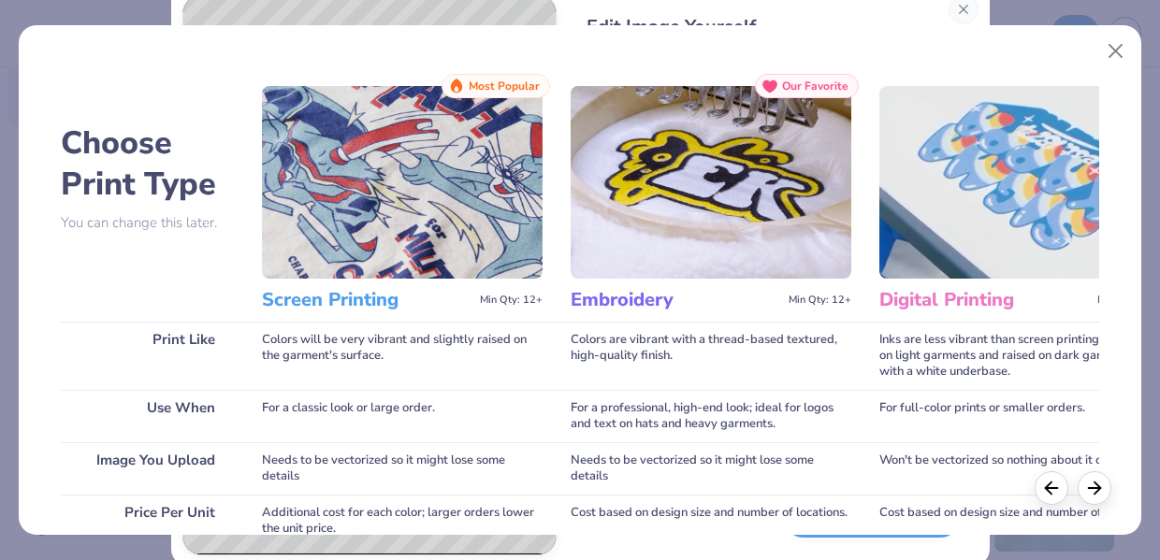
click at [445, 222] on img at bounding box center [402, 182] width 281 height 193
click at [421, 242] on img at bounding box center [402, 182] width 281 height 193
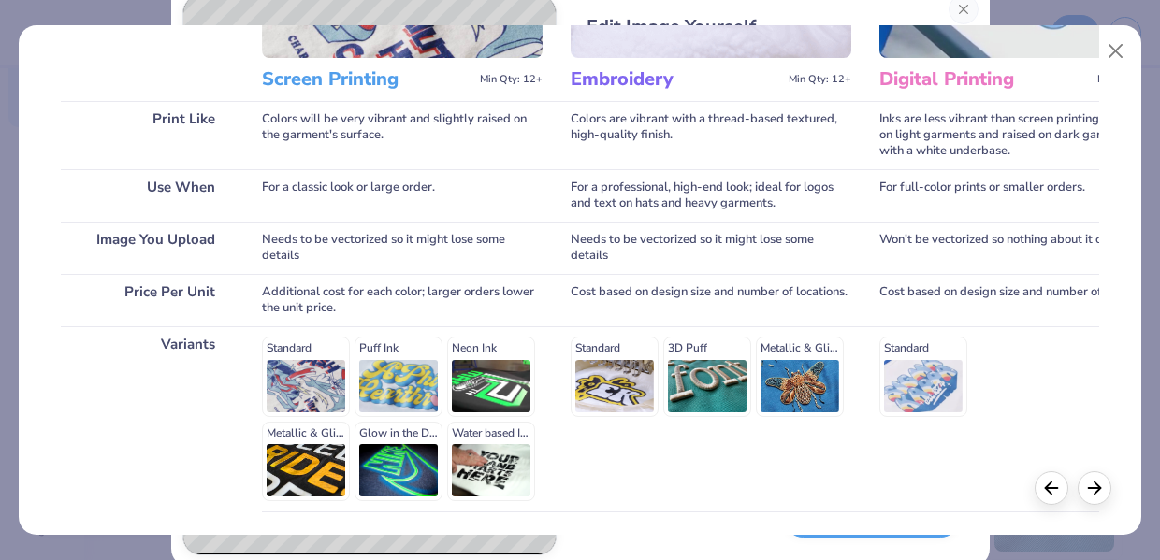
scroll to position [372, 0]
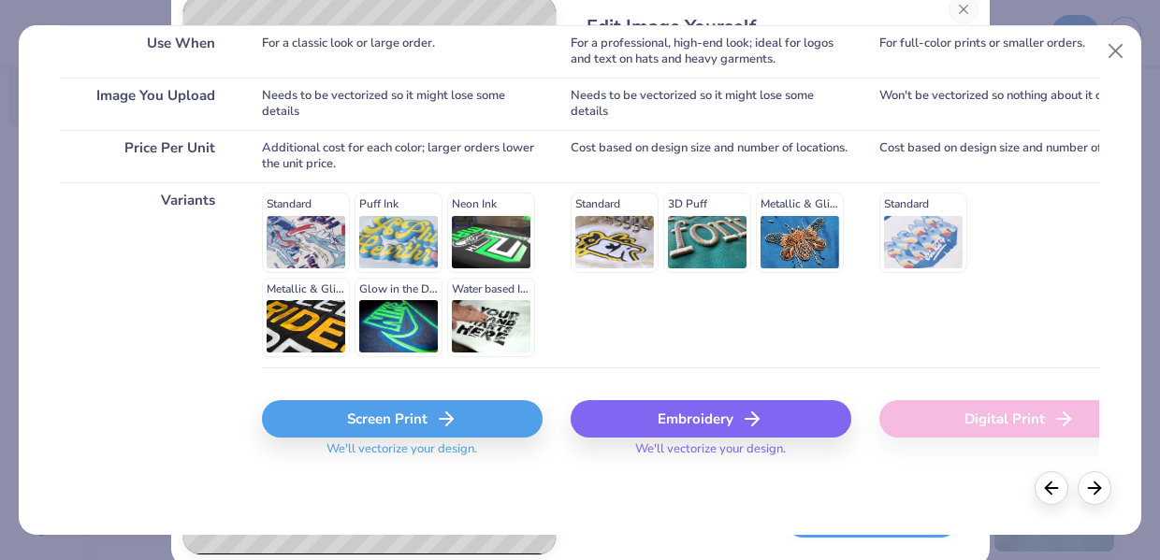
click at [423, 411] on div "Screen Print" at bounding box center [402, 418] width 281 height 37
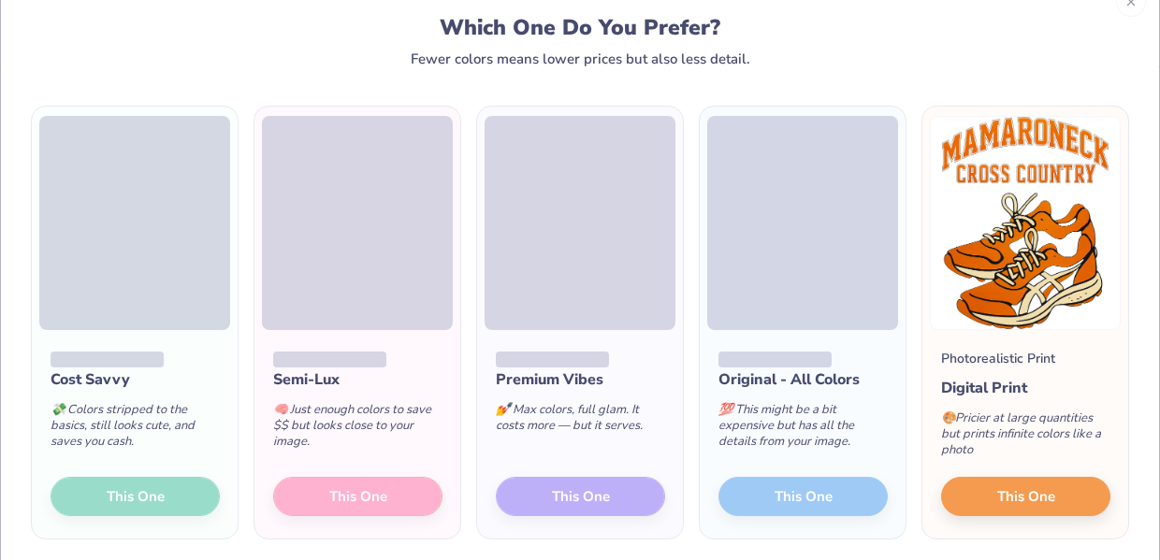
scroll to position [56, 0]
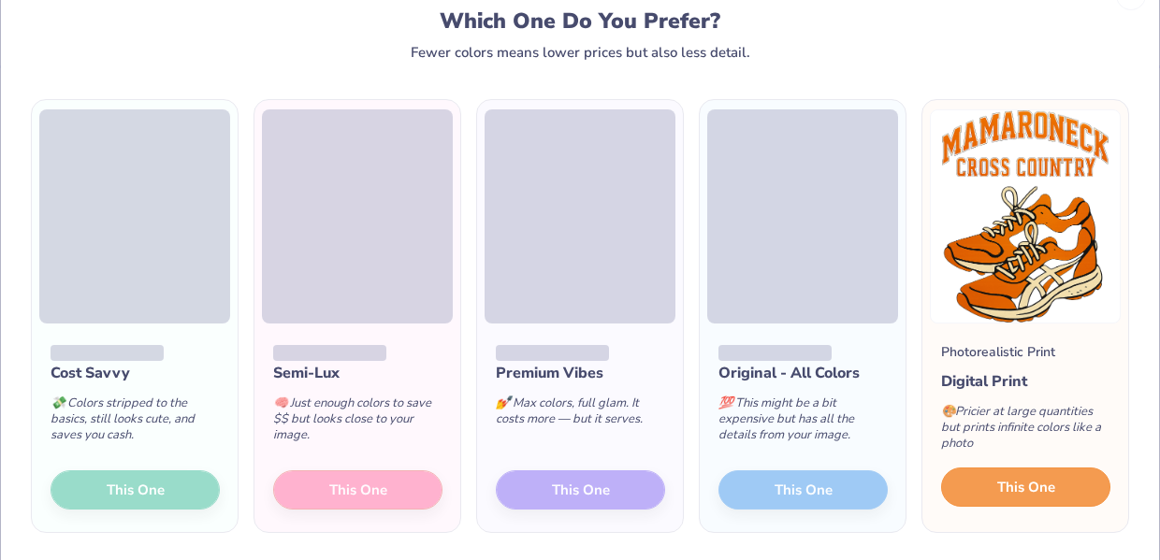
click at [1016, 485] on span "This One" at bounding box center [1026, 488] width 58 height 22
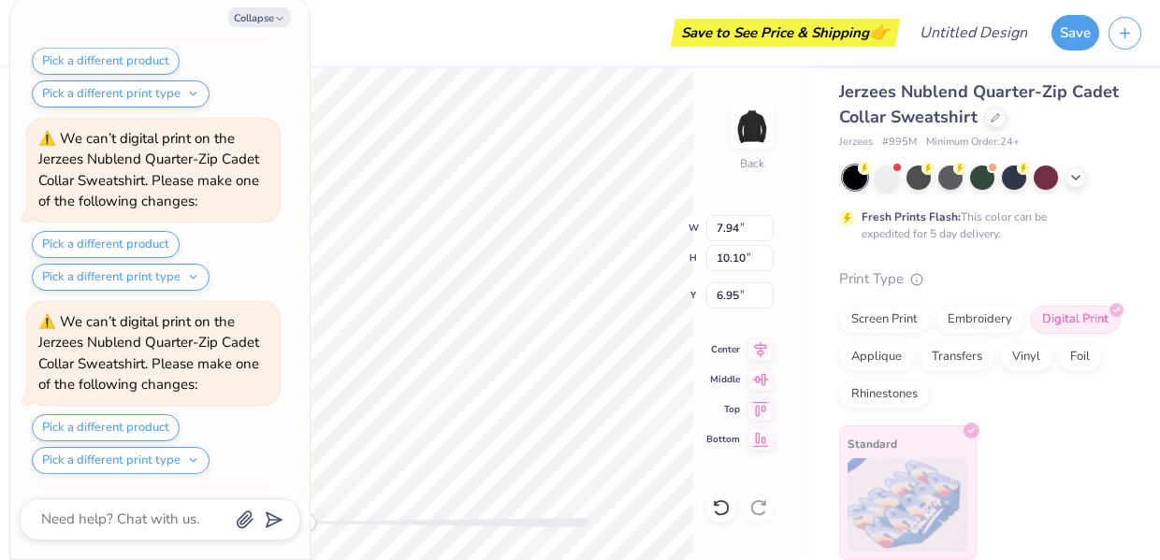
scroll to position [2067, 0]
click at [174, 282] on button "Pick a different print type" at bounding box center [121, 277] width 178 height 27
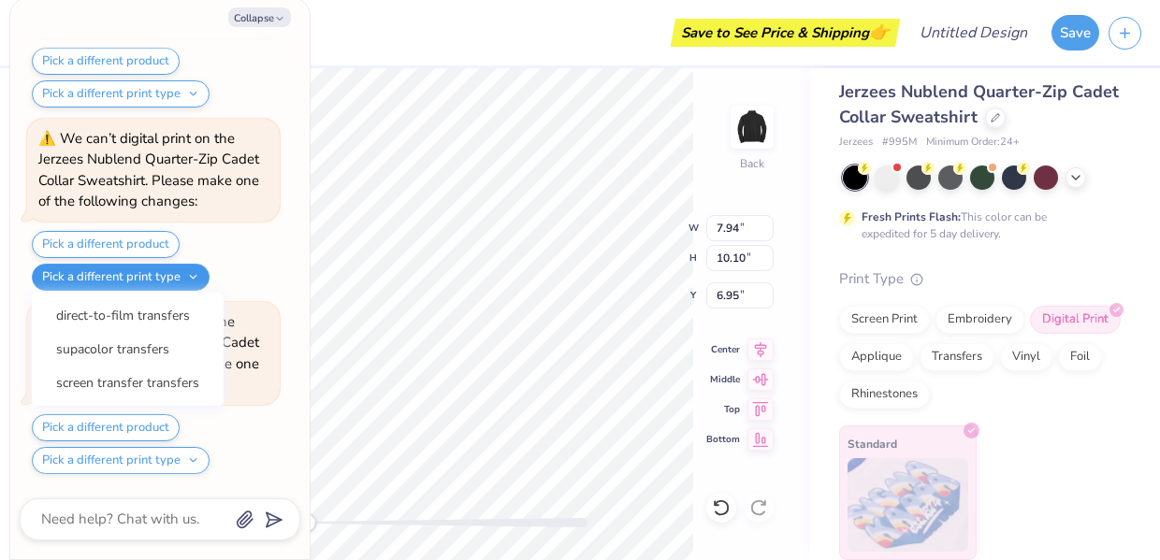
type textarea "x"
type input "6.87"
type input "8.74"
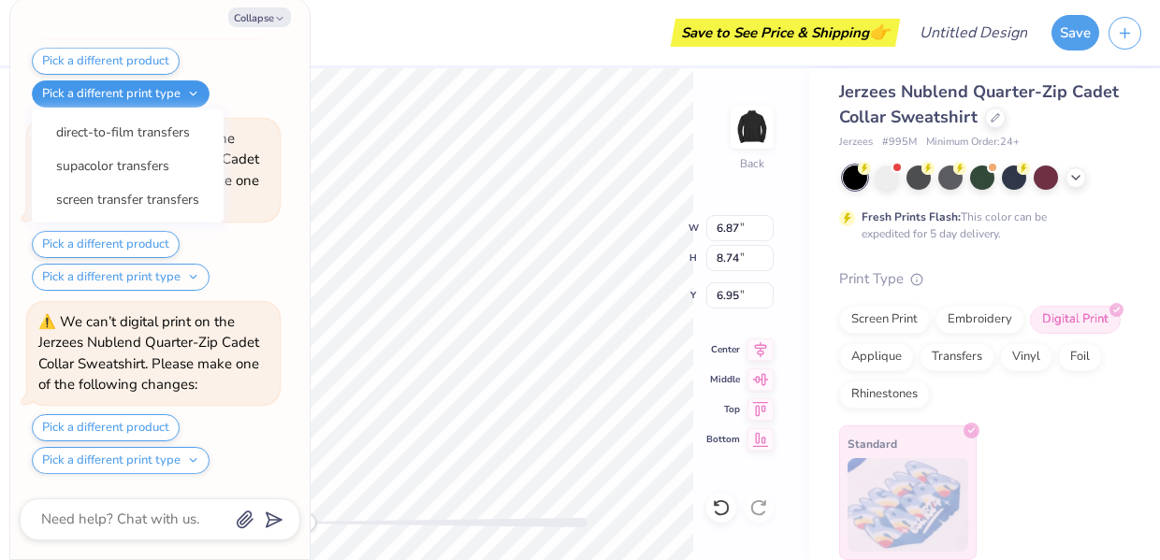
click at [174, 282] on button "Pick a different print type" at bounding box center [121, 277] width 178 height 27
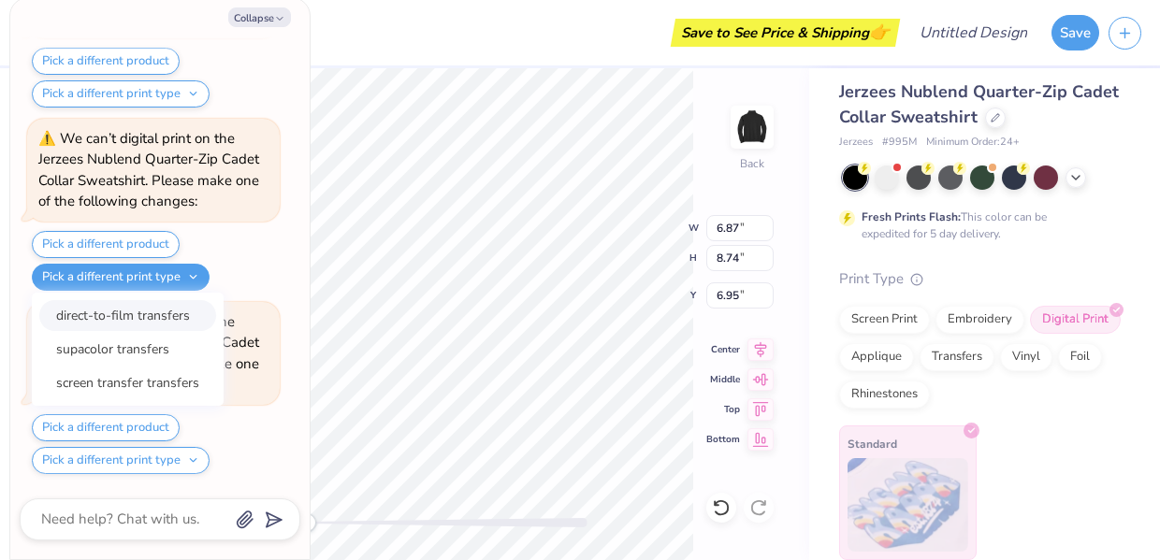
click at [157, 315] on button "direct-to-film transfers" at bounding box center [127, 315] width 177 height 31
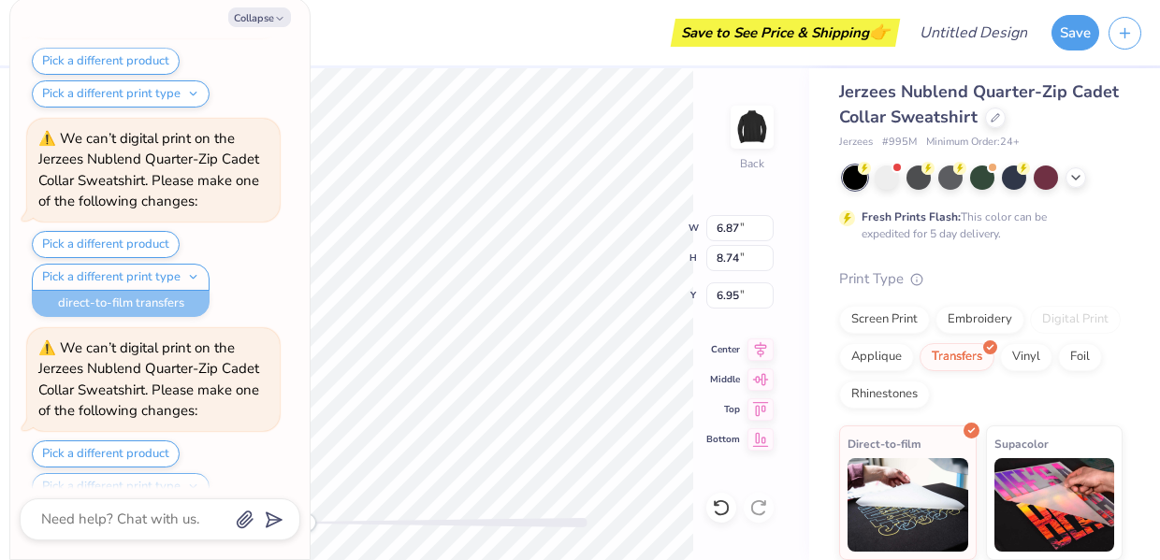
scroll to position [2277, 0]
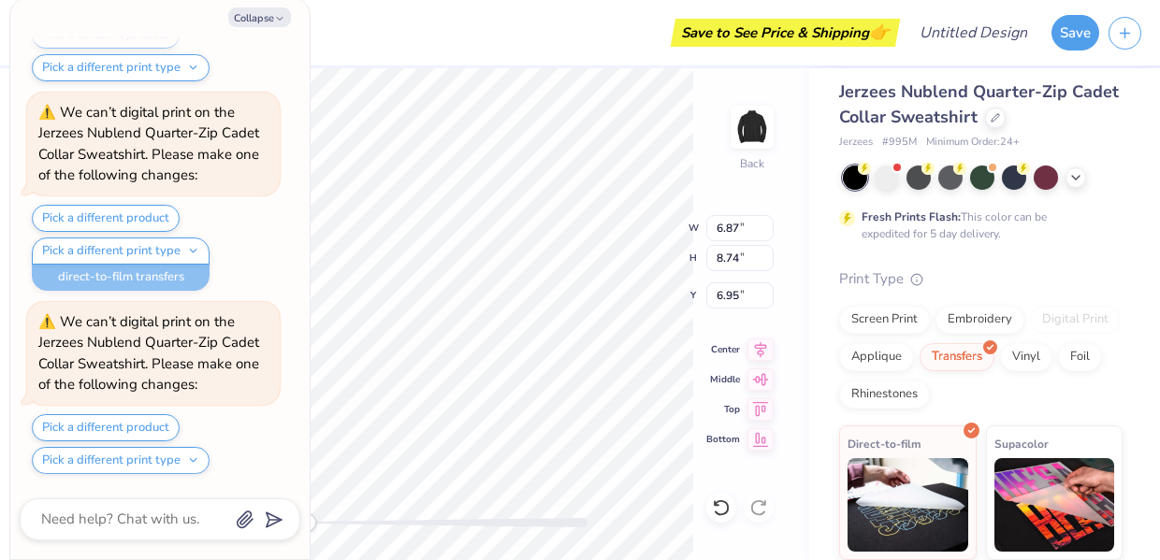
type textarea "x"
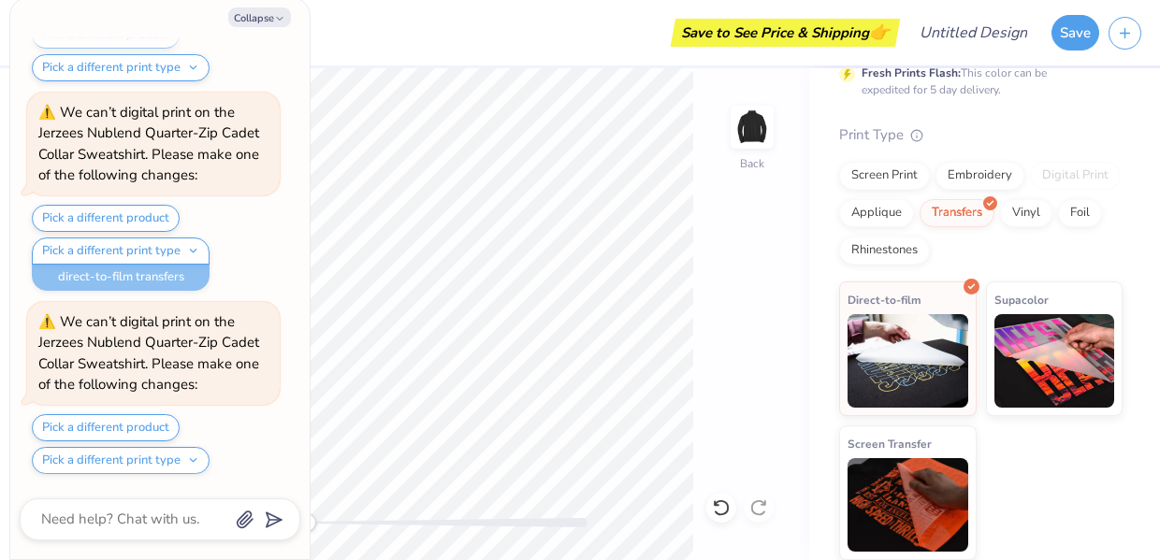
scroll to position [0, 0]
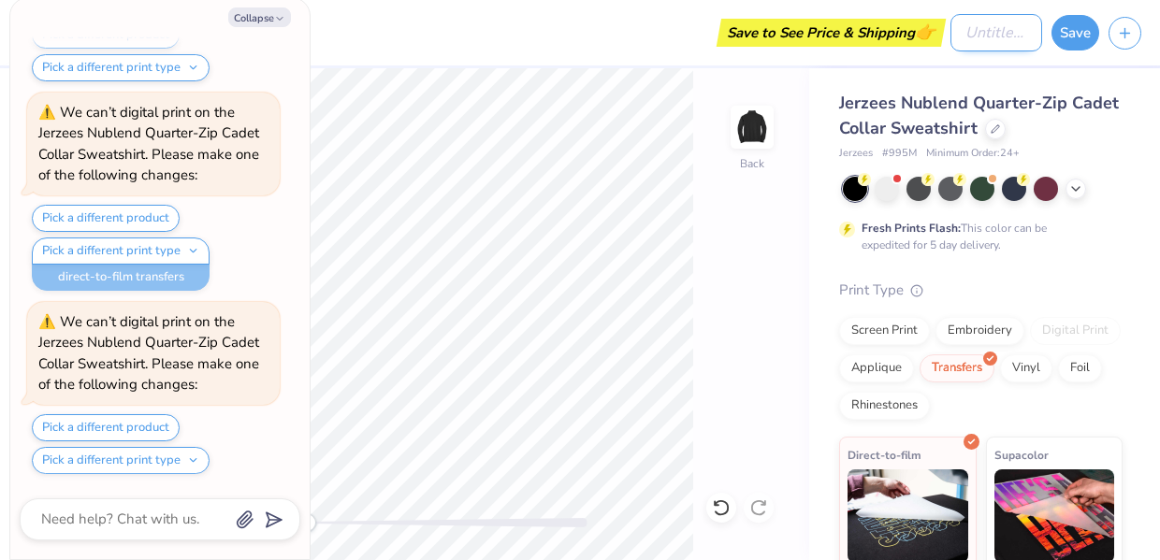
click at [994, 31] on input "Design Title" at bounding box center [997, 32] width 92 height 37
type input "C"
type textarea "x"
type input "Cr"
type textarea "x"
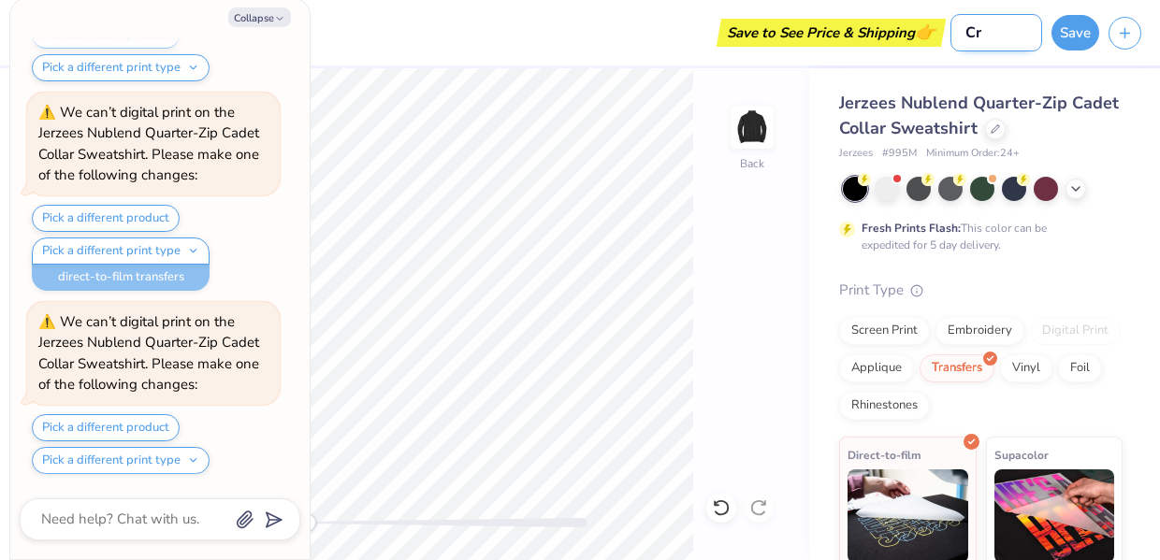
type input "Cro"
type textarea "x"
type input "Cros"
type textarea "x"
type input "Cross"
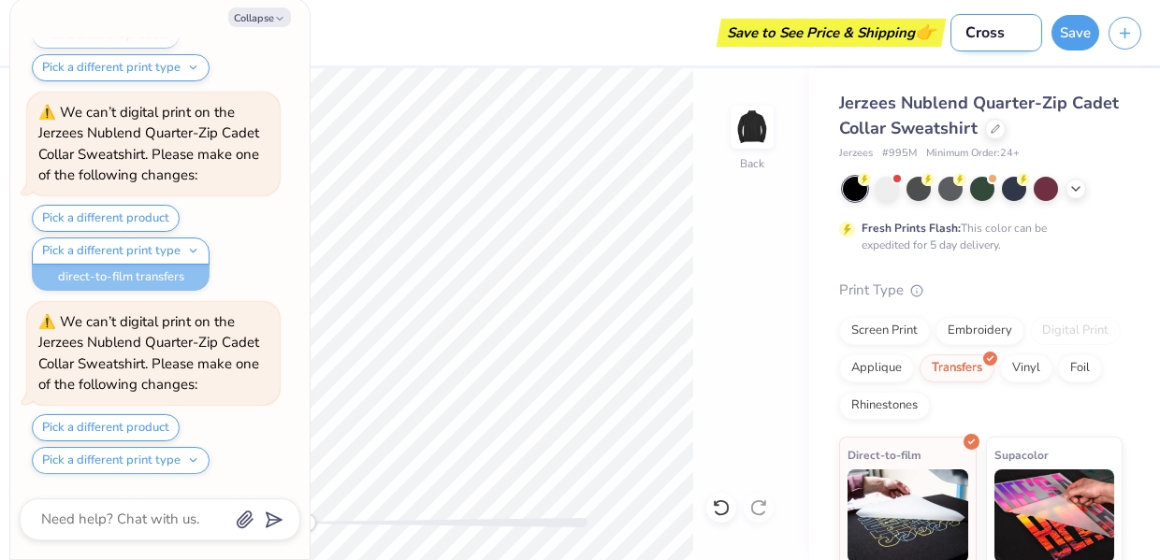
type textarea "x"
type input "Cross"
type textarea "x"
type input "Cross C"
type textarea "x"
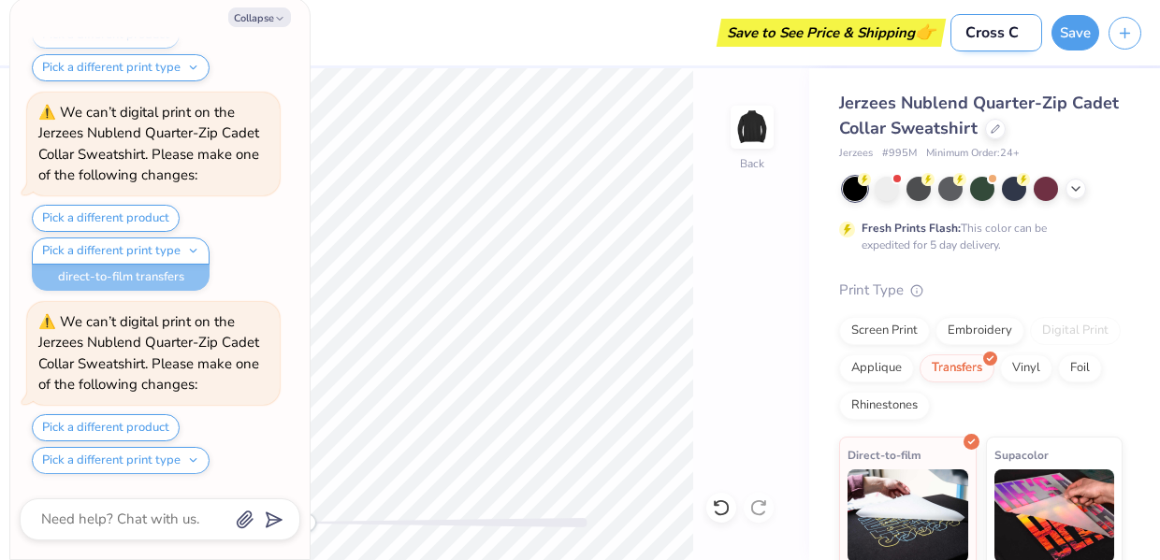
type input "Cross Co"
type textarea "x"
type input "Cross Cou"
type textarea "x"
type input "Cross Coun"
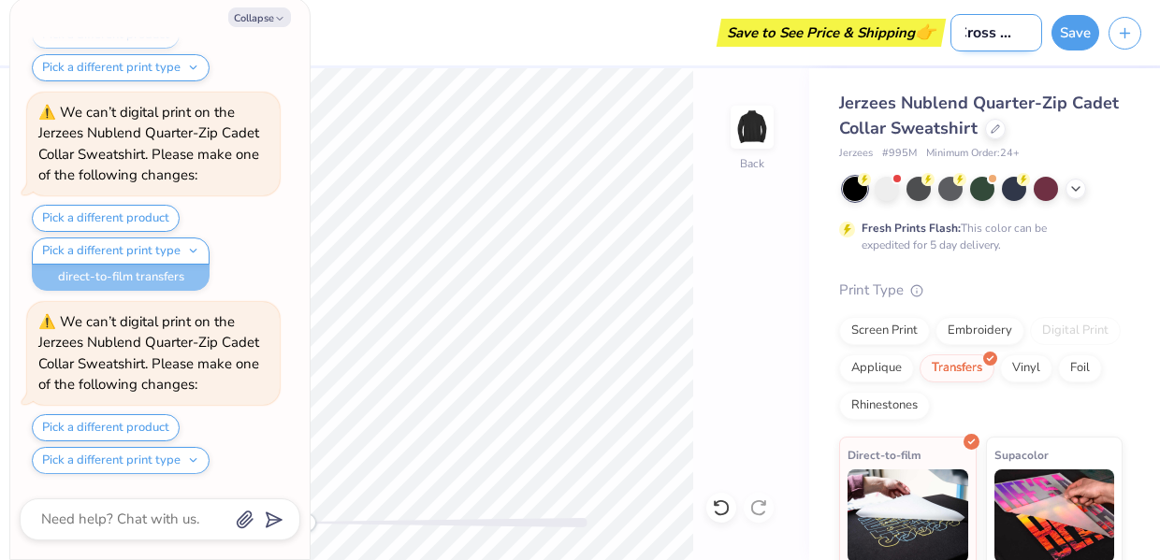
type textarea "x"
type input "Cross Count"
type textarea "x"
type input "Cross Countr"
type textarea "x"
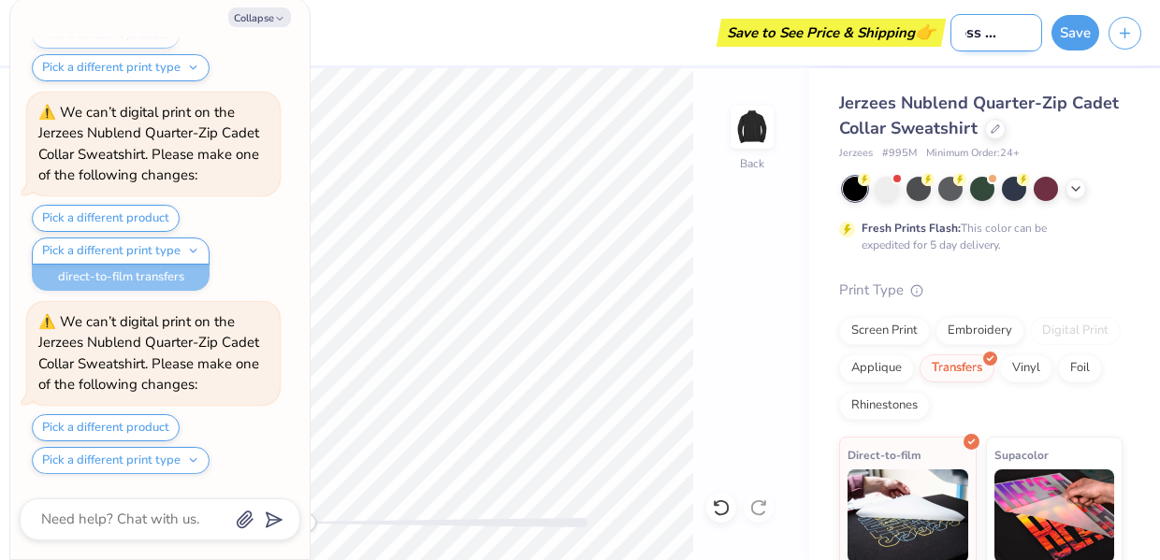
scroll to position [0, 29]
type input "Cross Country"
type textarea "x"
type input "Cross Country"
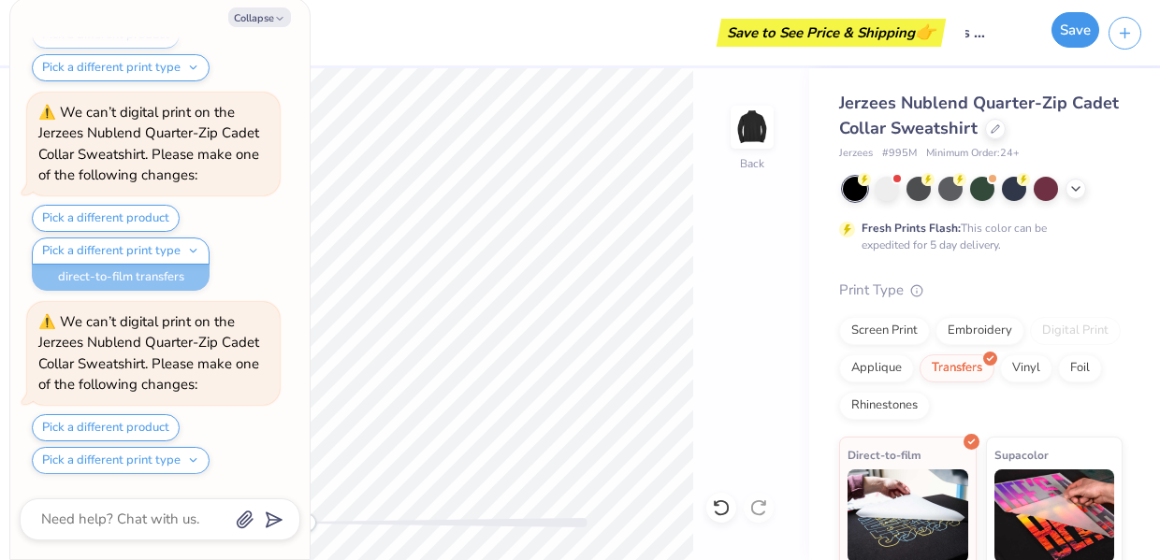
click at [1075, 30] on button "Save" at bounding box center [1076, 30] width 48 height 36
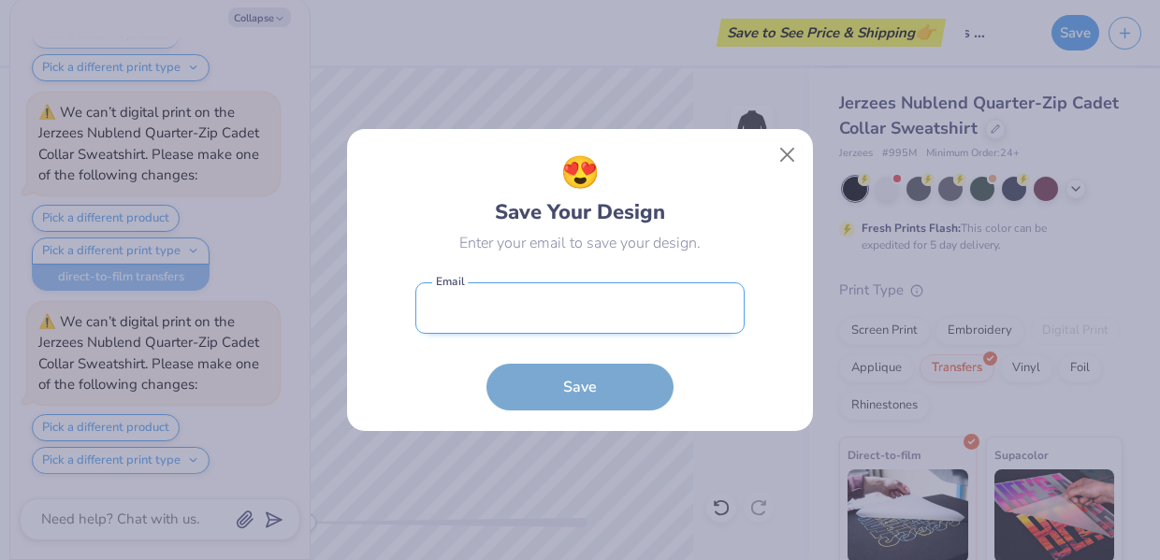
click at [604, 295] on input "email" at bounding box center [579, 308] width 329 height 51
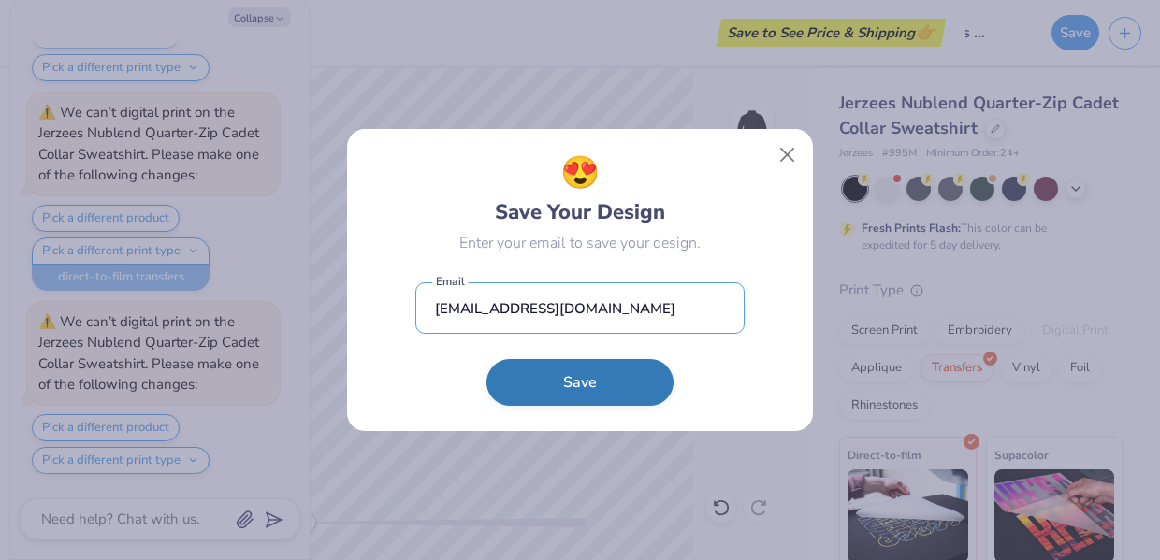
type input "[EMAIL_ADDRESS][DOMAIN_NAME]"
click at [592, 394] on button "Save" at bounding box center [580, 382] width 187 height 47
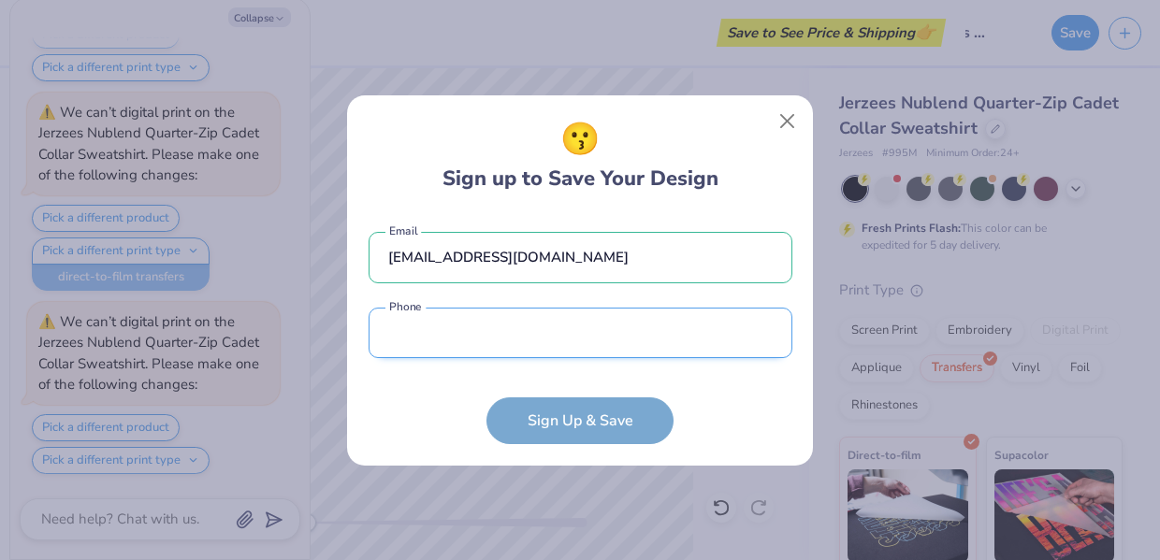
click at [604, 342] on input "tel" at bounding box center [581, 333] width 424 height 51
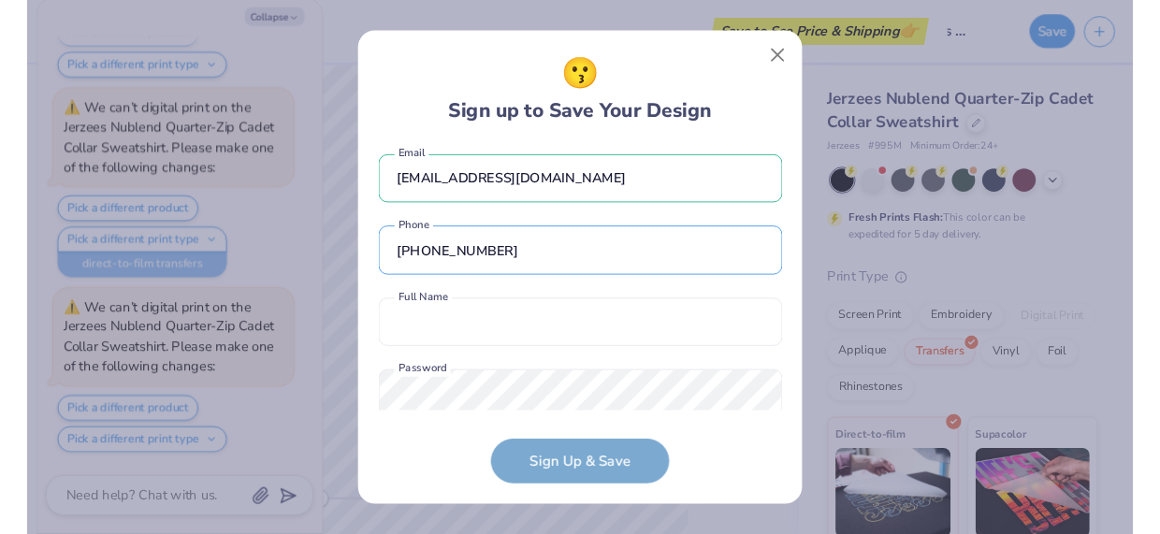
scroll to position [0, 0]
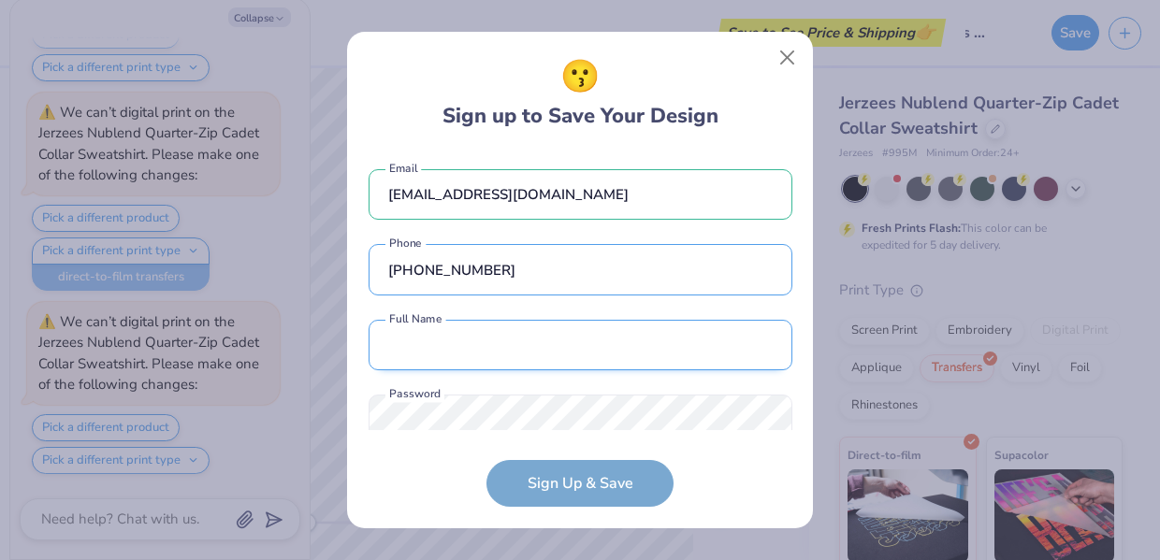
type input "[PHONE_NUMBER]"
click at [523, 346] on input "text" at bounding box center [581, 345] width 424 height 51
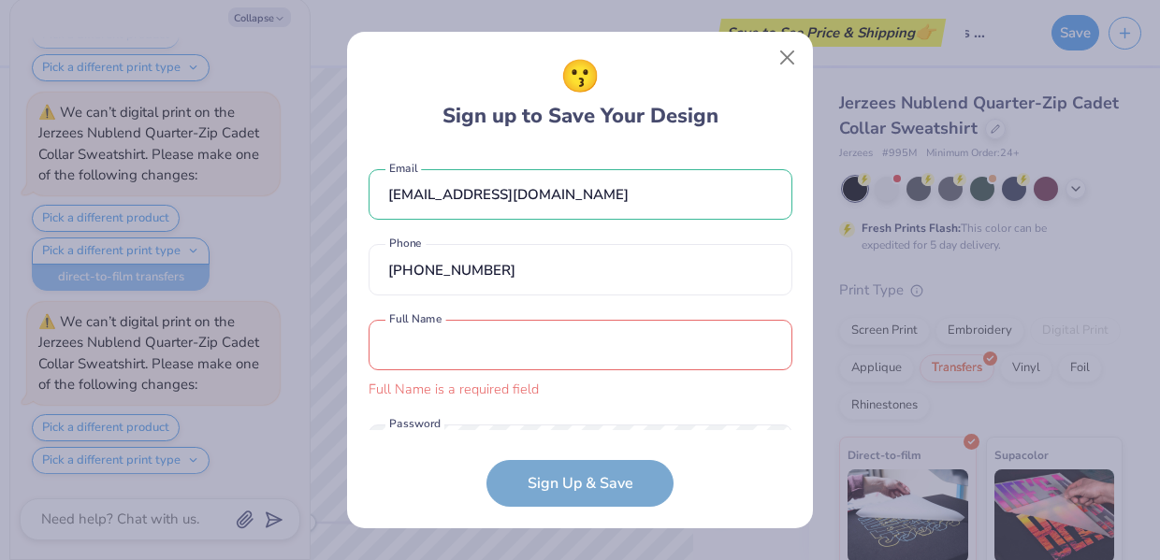
click at [560, 486] on form "[EMAIL_ADDRESS][DOMAIN_NAME] Email [PHONE_NUMBER] Phone Full Name is a required…" at bounding box center [581, 329] width 424 height 357
click at [522, 334] on input "text" at bounding box center [581, 345] width 424 height 51
type input "Br"
click at [775, 65] on button "Close" at bounding box center [788, 58] width 36 height 36
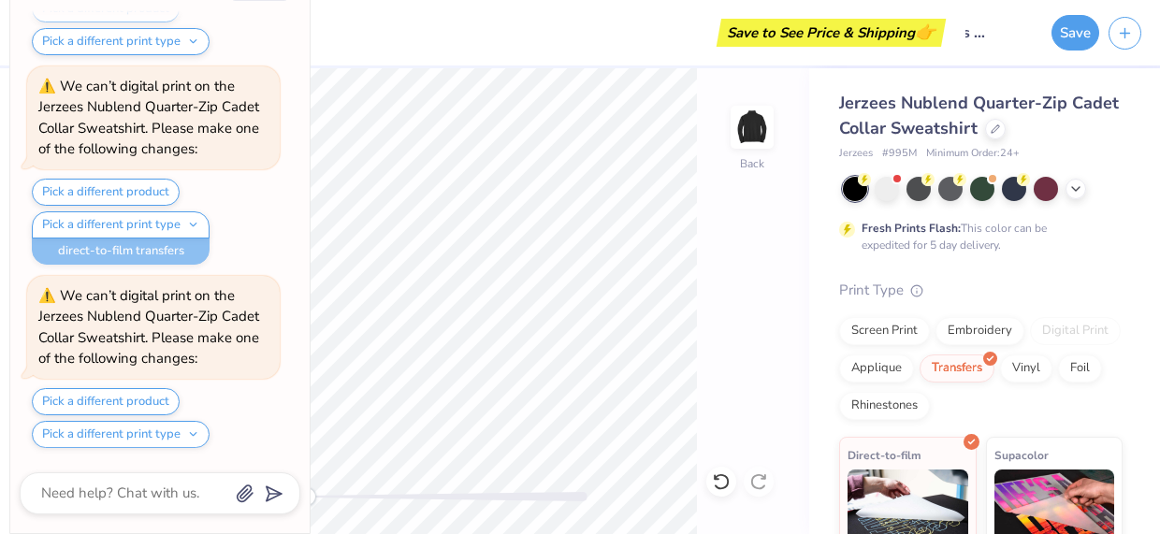
type textarea "x"
